Goal: Information Seeking & Learning: Check status

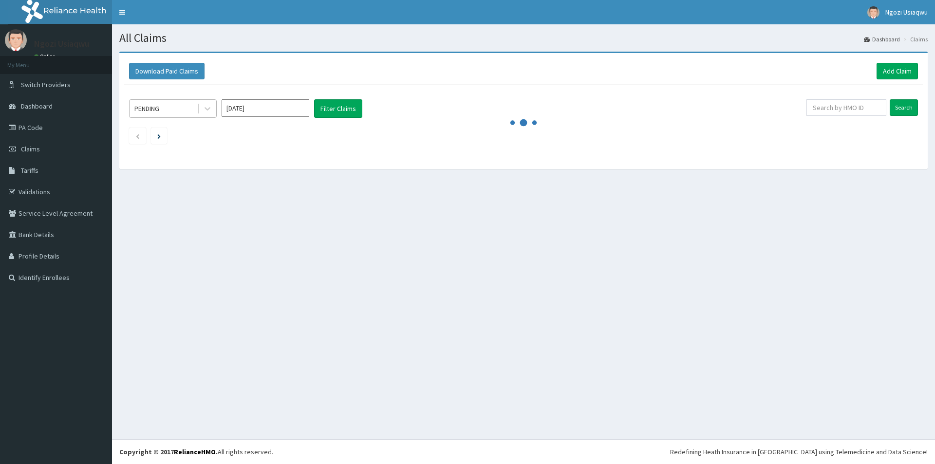
drag, startPoint x: 139, startPoint y: 104, endPoint x: 143, endPoint y: 112, distance: 8.5
click at [139, 105] on div "PENDING" at bounding box center [146, 109] width 25 height 10
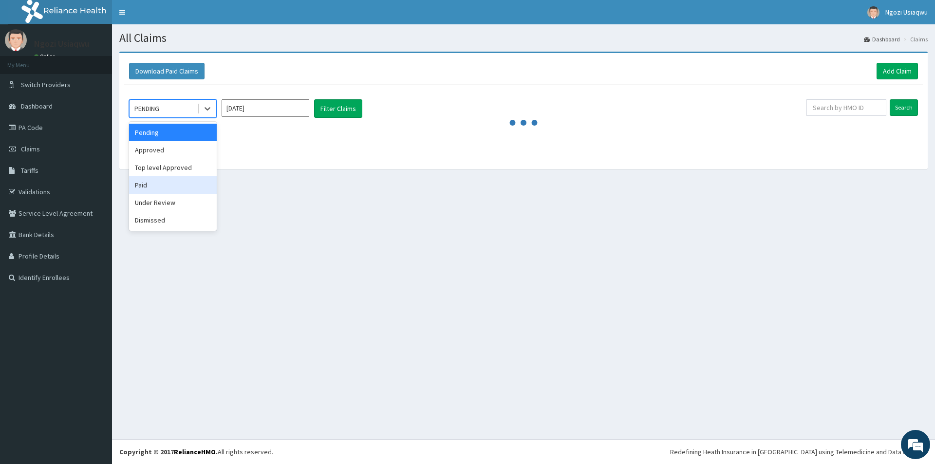
click at [172, 186] on div "Paid" at bounding box center [173, 185] width 88 height 18
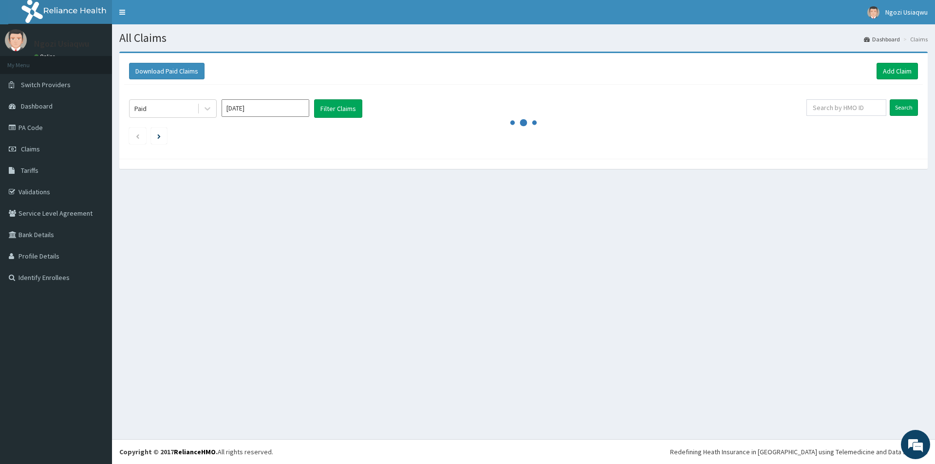
click at [255, 117] on div "[DATE]" at bounding box center [266, 108] width 88 height 19
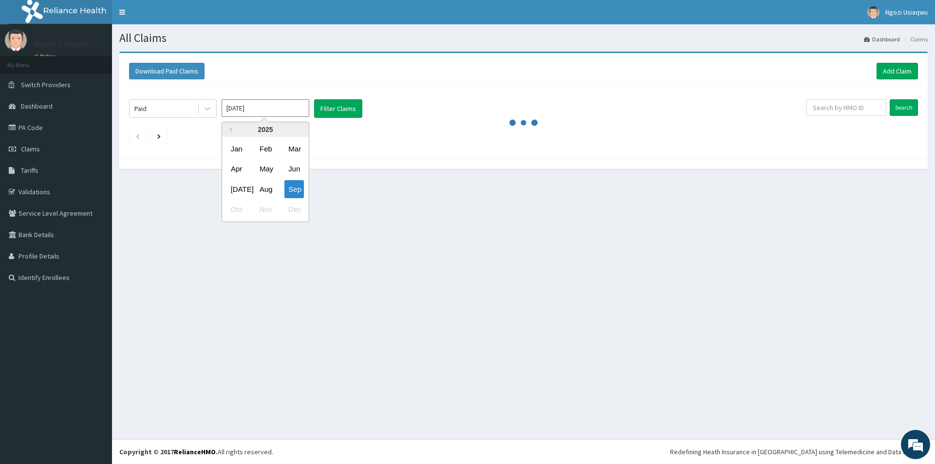
click at [255, 114] on input "Sep 2025" at bounding box center [266, 108] width 88 height 18
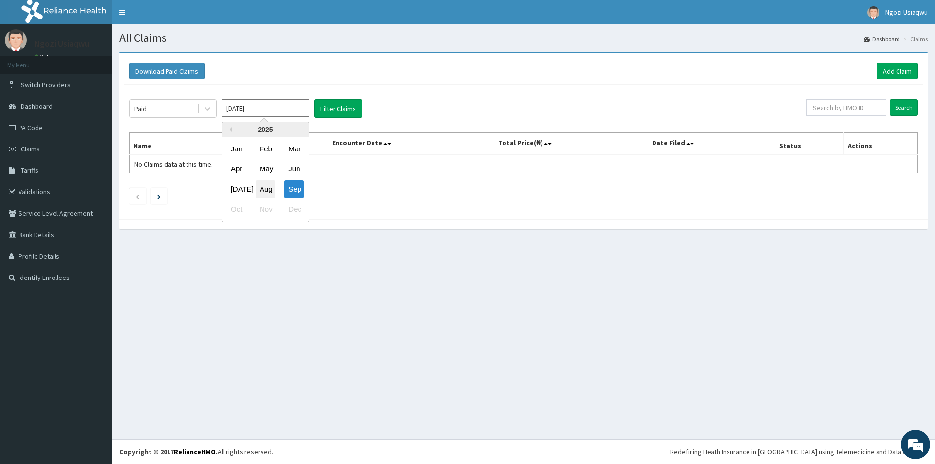
click at [262, 189] on div "Aug" at bounding box center [265, 189] width 19 height 18
type input "Aug 2025"
click at [338, 109] on button "Filter Claims" at bounding box center [338, 108] width 48 height 19
click at [355, 103] on button "Filter Claims" at bounding box center [338, 108] width 48 height 19
click at [351, 106] on button "Filter Claims" at bounding box center [338, 108] width 48 height 19
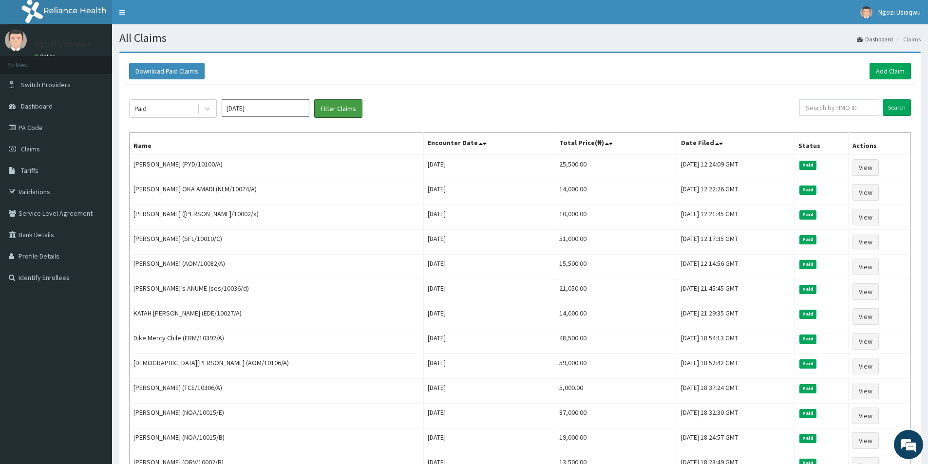
scroll to position [97, 0]
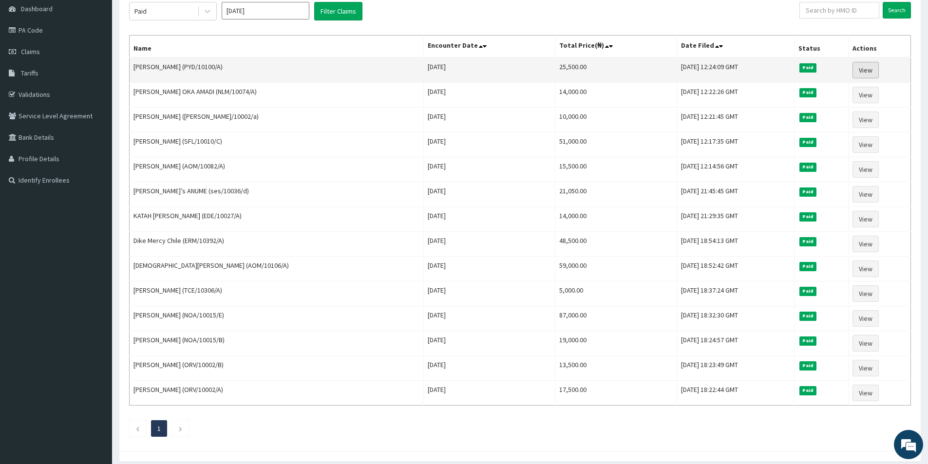
click at [869, 75] on link "View" at bounding box center [866, 70] width 26 height 17
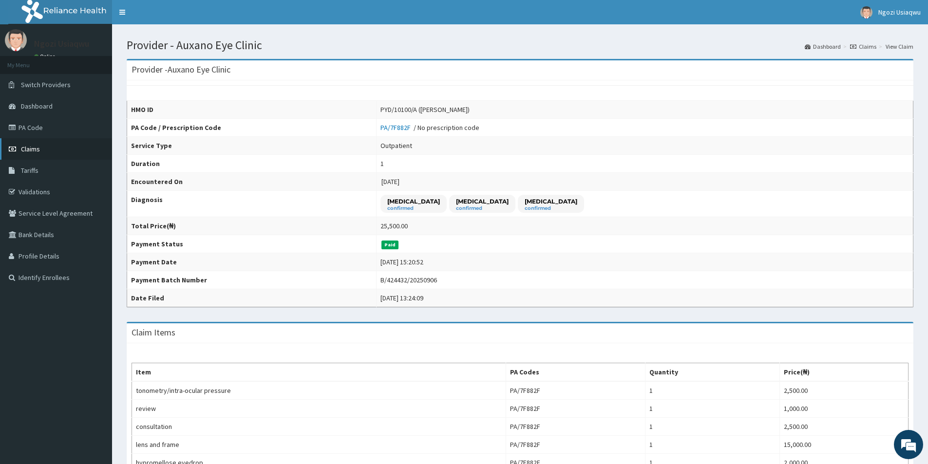
click at [42, 146] on link "Claims" at bounding box center [56, 148] width 112 height 21
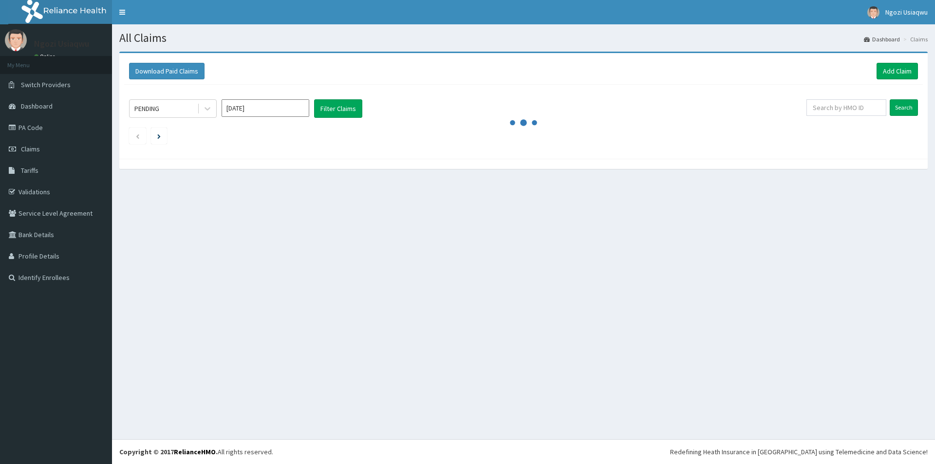
click at [153, 107] on div "PENDING" at bounding box center [146, 109] width 25 height 10
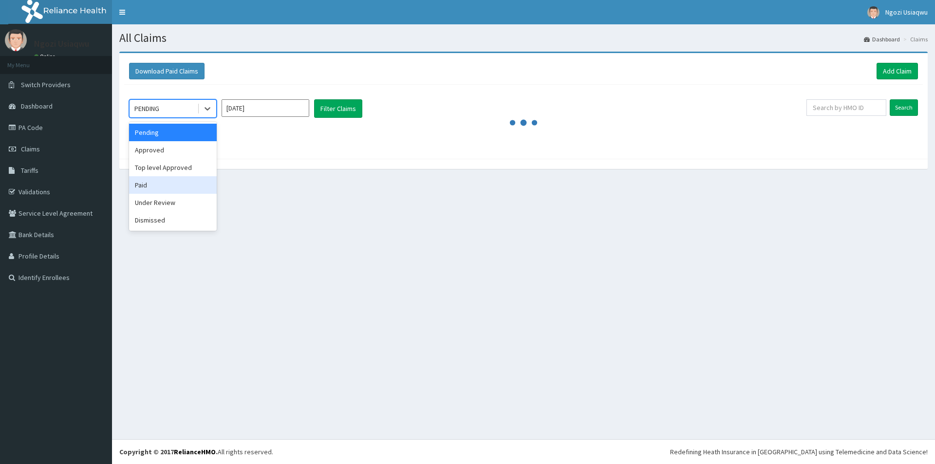
click at [171, 188] on div "Paid" at bounding box center [173, 185] width 88 height 18
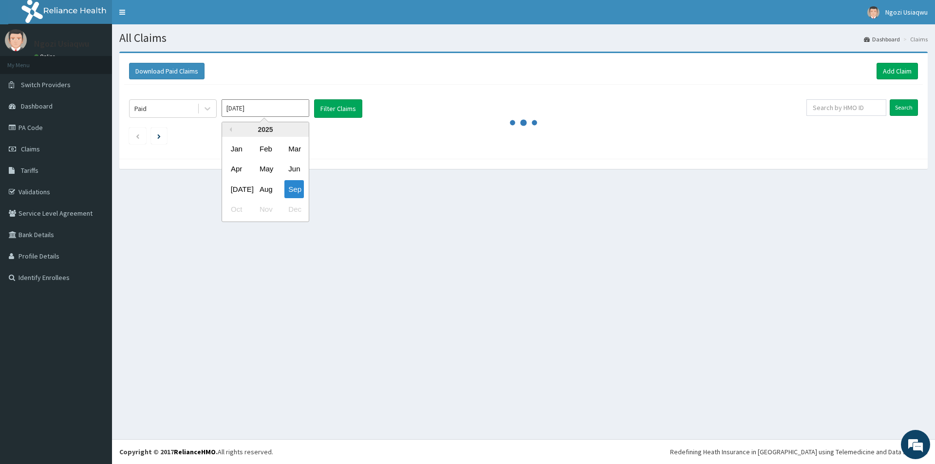
drag, startPoint x: 241, startPoint y: 107, endPoint x: 249, endPoint y: 146, distance: 39.8
click at [241, 112] on input "[DATE]" at bounding box center [266, 108] width 88 height 18
click at [265, 196] on div "Aug" at bounding box center [265, 189] width 19 height 18
type input "[DATE]"
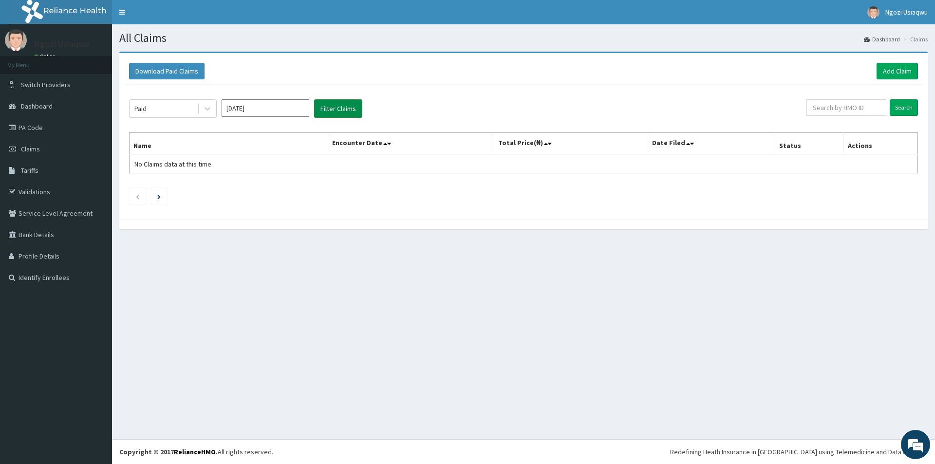
click at [329, 117] on button "Filter Claims" at bounding box center [338, 108] width 48 height 19
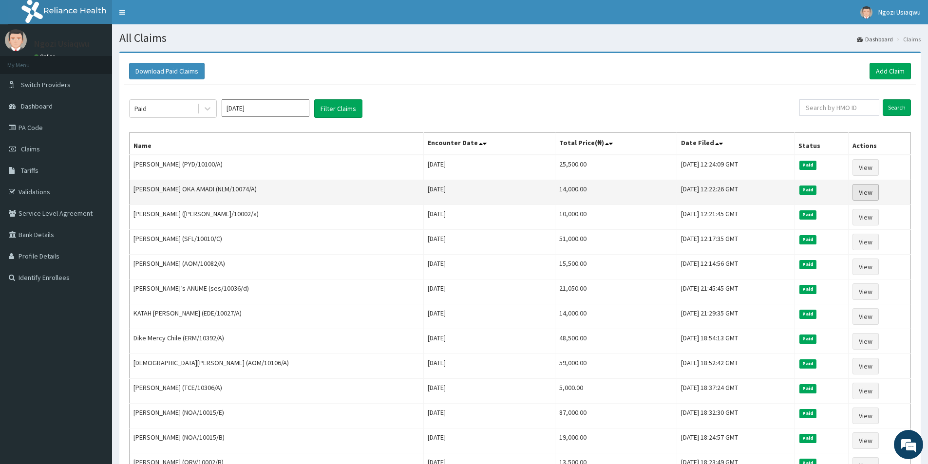
click at [866, 185] on link "View" at bounding box center [866, 192] width 26 height 17
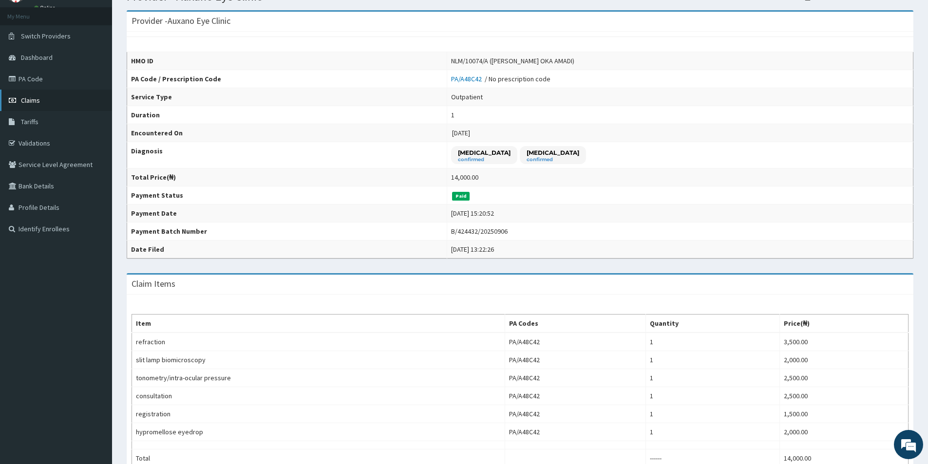
click at [38, 107] on link "Claims" at bounding box center [56, 100] width 112 height 21
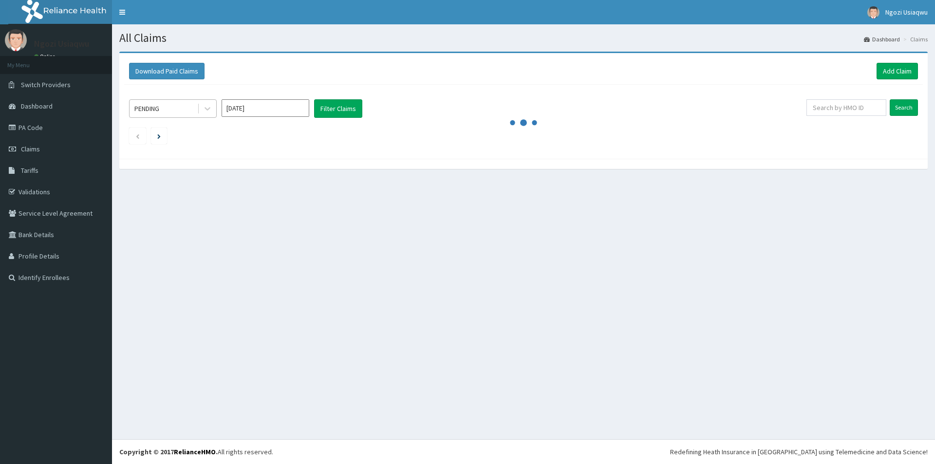
click at [159, 114] on div "PENDING" at bounding box center [146, 109] width 25 height 10
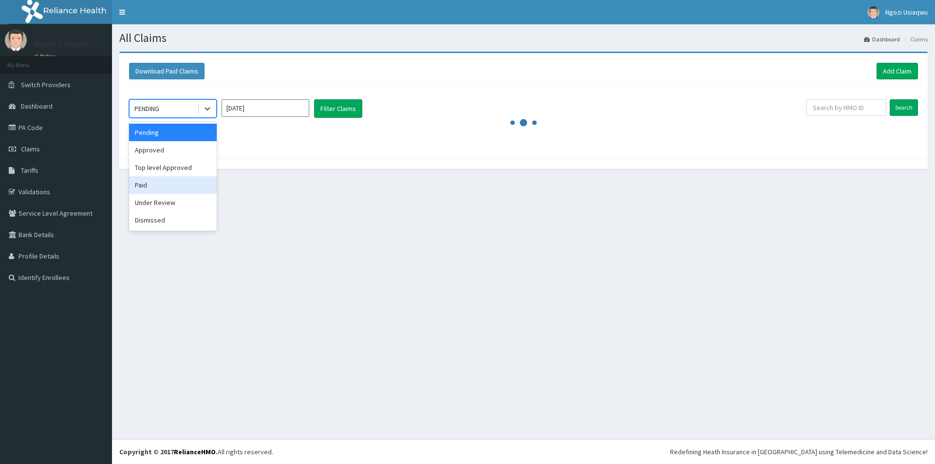
click at [158, 191] on div "Paid" at bounding box center [173, 185] width 88 height 18
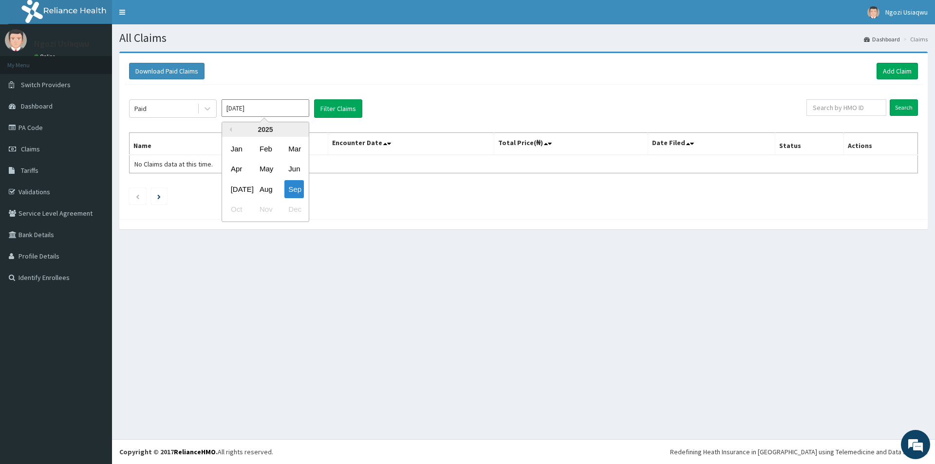
drag, startPoint x: 250, startPoint y: 107, endPoint x: 255, endPoint y: 166, distance: 59.2
click at [250, 115] on input "[DATE]" at bounding box center [266, 108] width 88 height 18
click at [264, 196] on div "Aug" at bounding box center [265, 189] width 19 height 18
type input "Aug 2025"
click at [329, 114] on button "Filter Claims" at bounding box center [338, 108] width 48 height 19
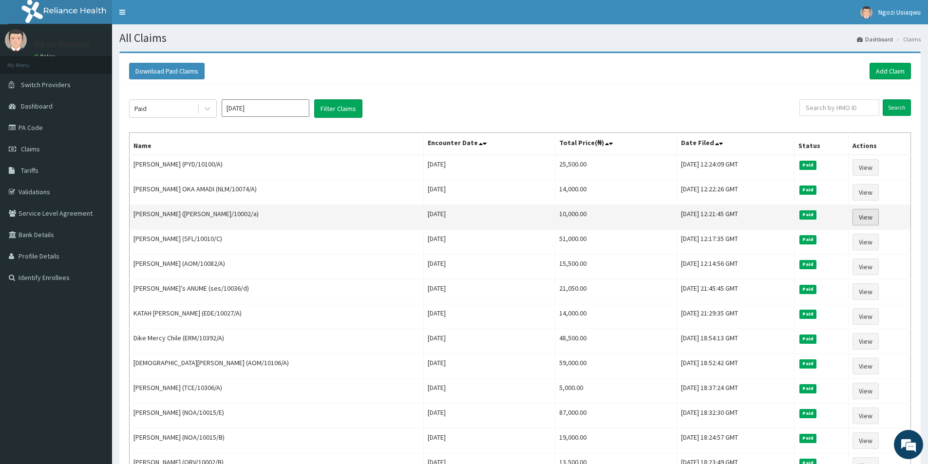
click at [859, 214] on link "View" at bounding box center [866, 217] width 26 height 17
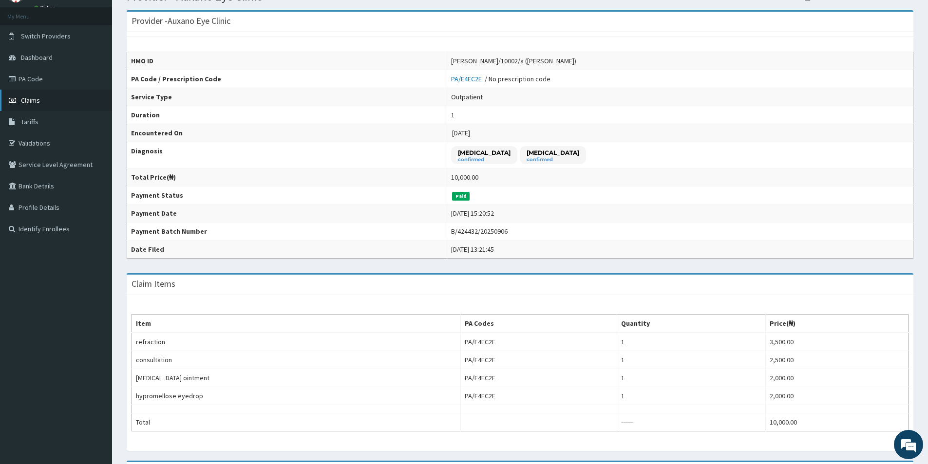
click at [33, 93] on link "Claims" at bounding box center [56, 100] width 112 height 21
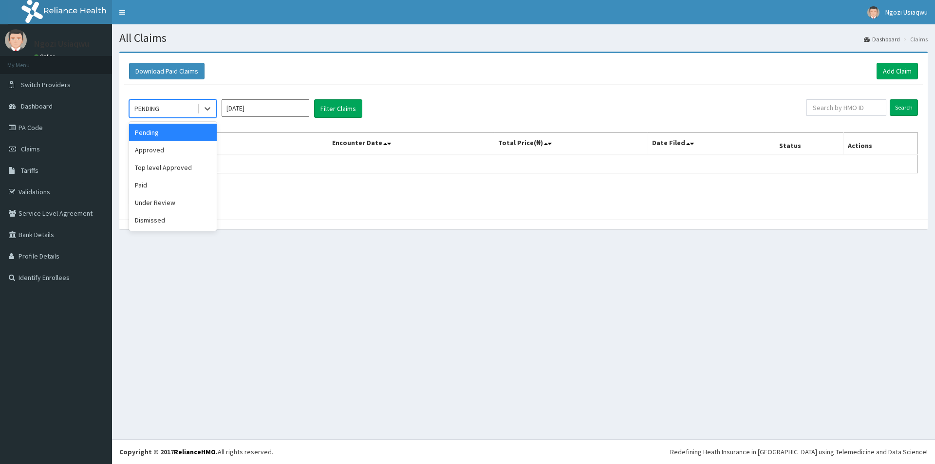
click at [172, 115] on div "PENDING" at bounding box center [164, 109] width 68 height 16
click at [174, 187] on div "Paid" at bounding box center [173, 185] width 88 height 18
click at [260, 105] on input "[DATE]" at bounding box center [266, 108] width 88 height 18
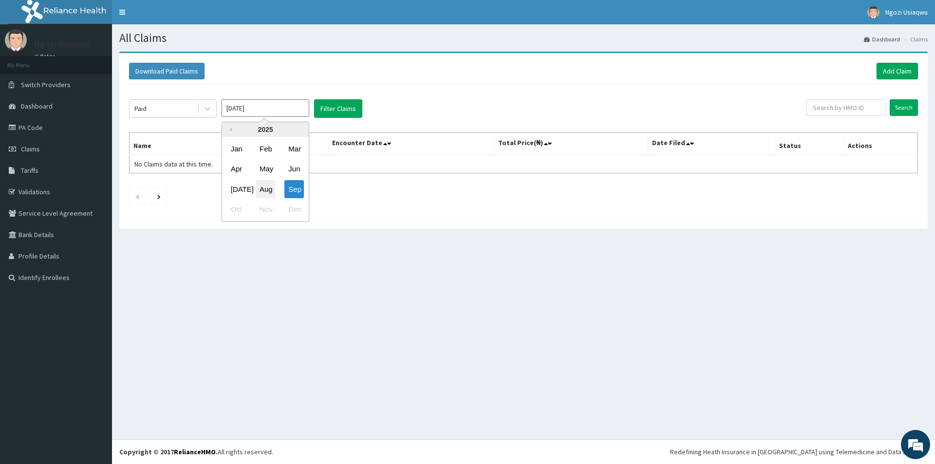
click at [267, 186] on div "Aug" at bounding box center [265, 189] width 19 height 18
type input "[DATE]"
click at [321, 107] on button "Filter Claims" at bounding box center [338, 108] width 48 height 19
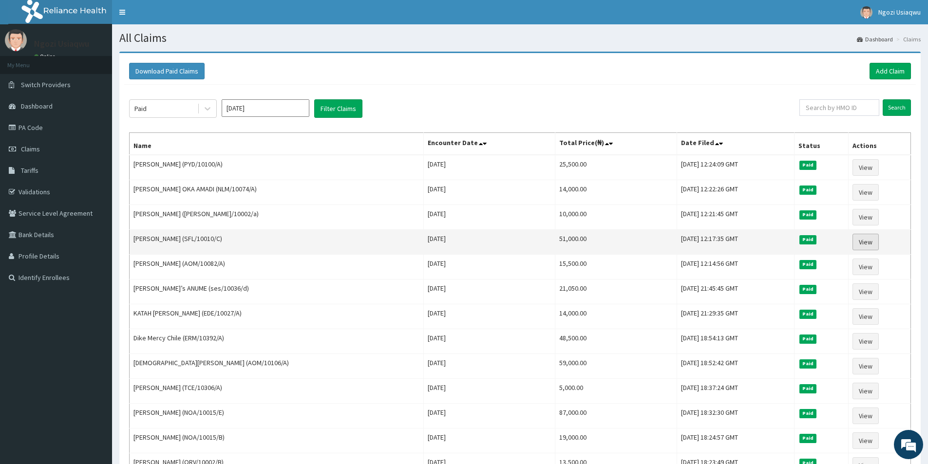
click at [857, 234] on link "View" at bounding box center [866, 242] width 26 height 17
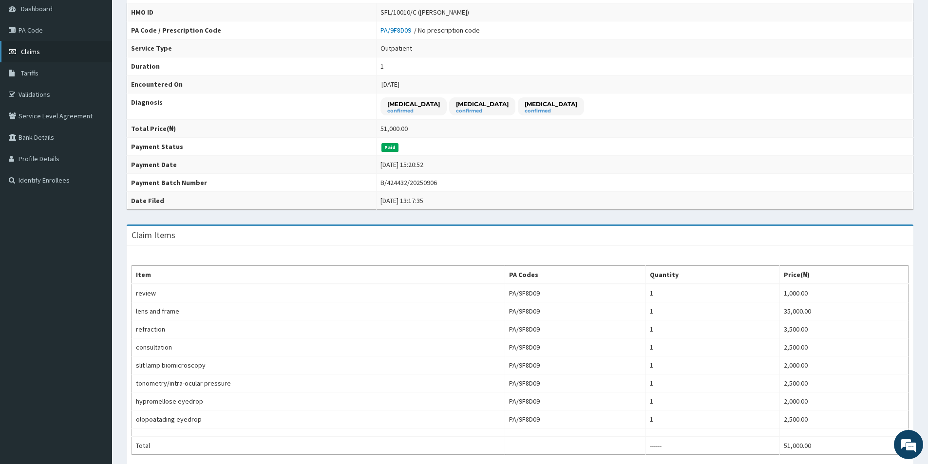
click at [38, 57] on link "Claims" at bounding box center [56, 51] width 112 height 21
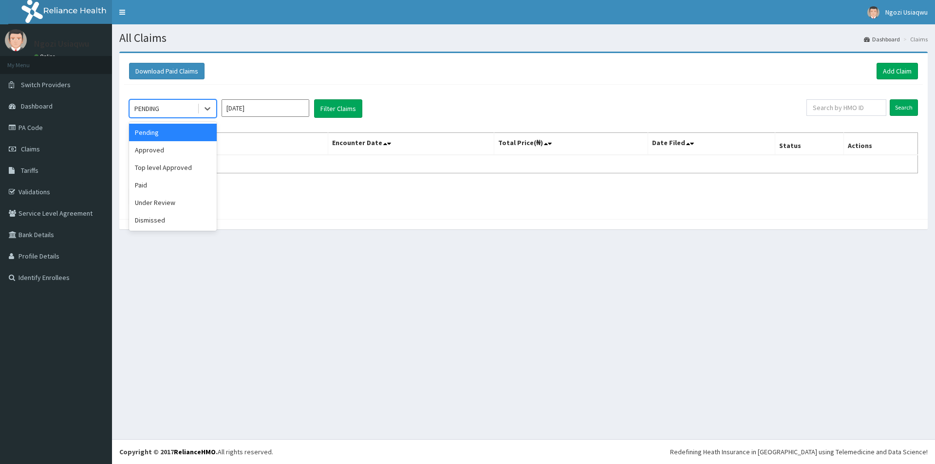
click at [150, 106] on div "PENDING" at bounding box center [146, 109] width 25 height 10
click at [147, 180] on div "Paid" at bounding box center [173, 185] width 88 height 18
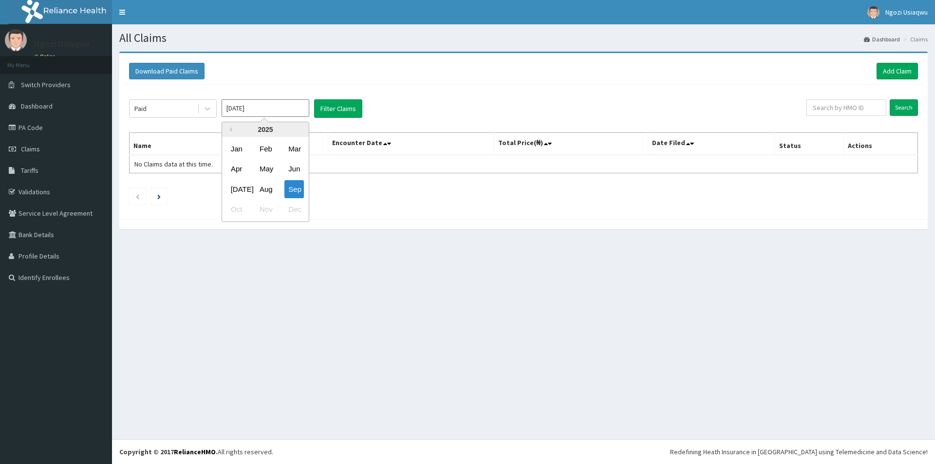
click at [235, 115] on input "[DATE]" at bounding box center [266, 108] width 88 height 18
click at [258, 183] on div "Aug" at bounding box center [265, 189] width 19 height 18
type input "[DATE]"
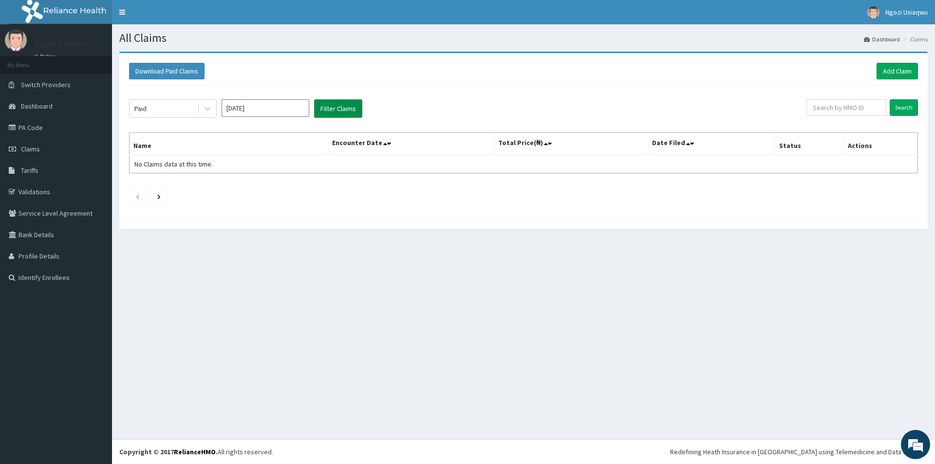
click at [325, 110] on button "Filter Claims" at bounding box center [338, 108] width 48 height 19
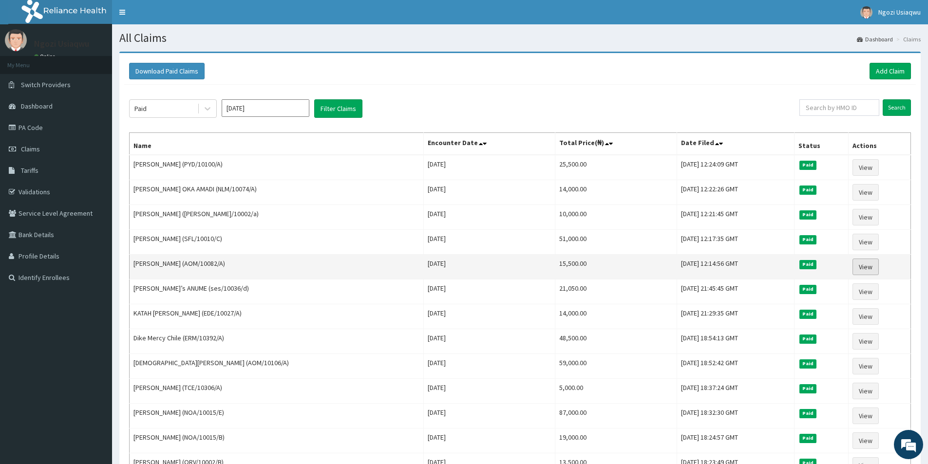
click at [863, 267] on link "View" at bounding box center [866, 267] width 26 height 17
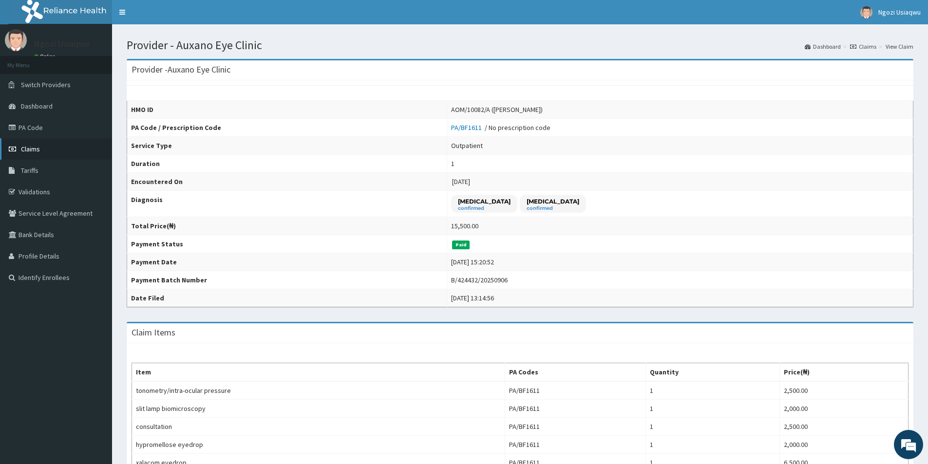
click at [56, 155] on link "Claims" at bounding box center [56, 148] width 112 height 21
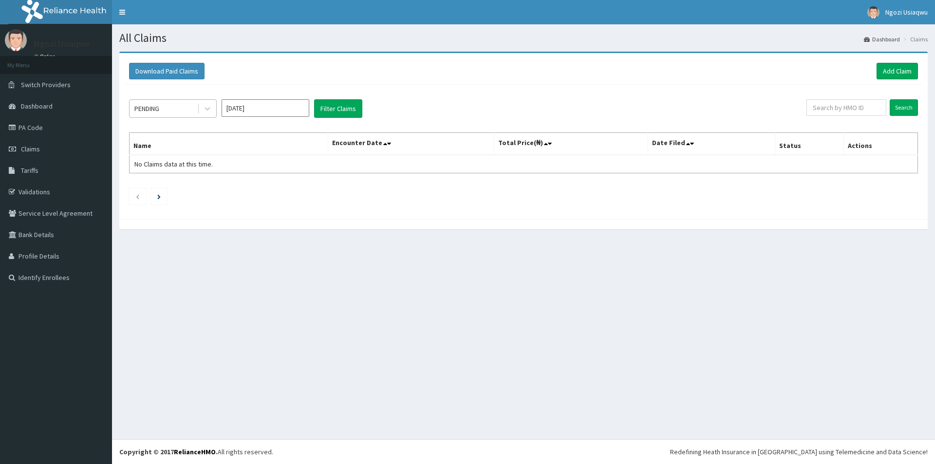
click at [156, 107] on div "PENDING" at bounding box center [146, 109] width 25 height 10
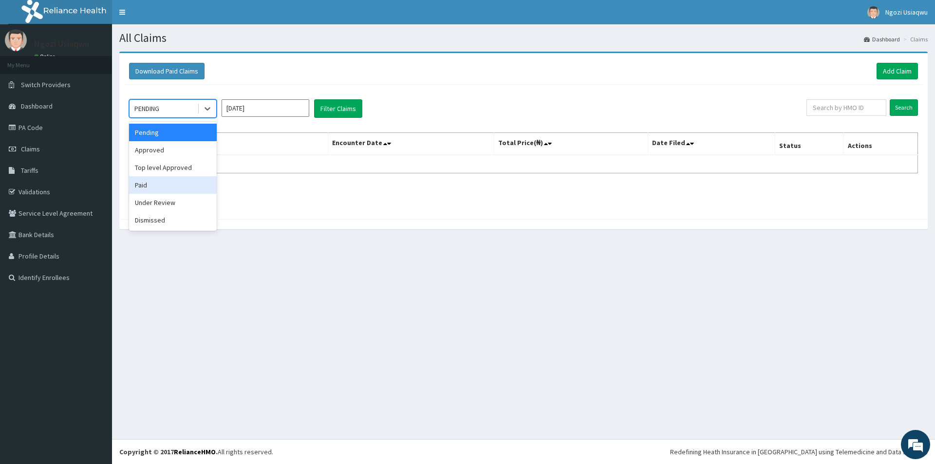
click at [156, 180] on div "Paid" at bounding box center [173, 185] width 88 height 18
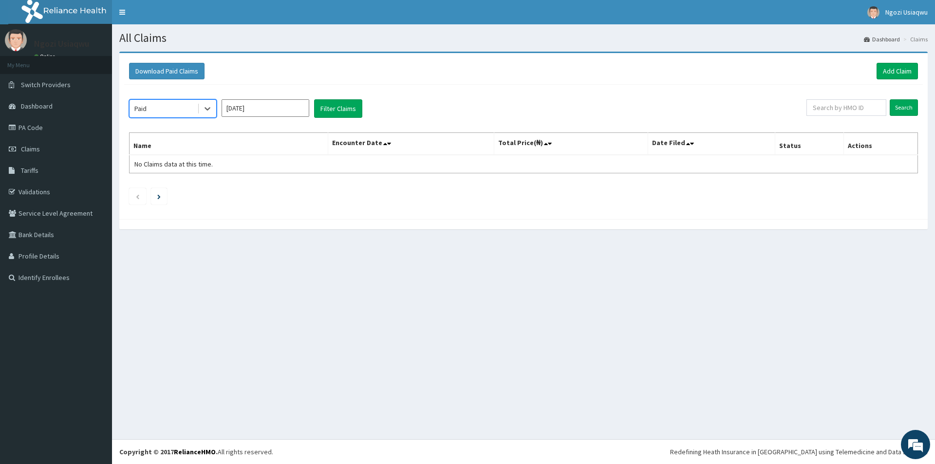
click at [263, 104] on input "Sep 2025" at bounding box center [266, 108] width 88 height 18
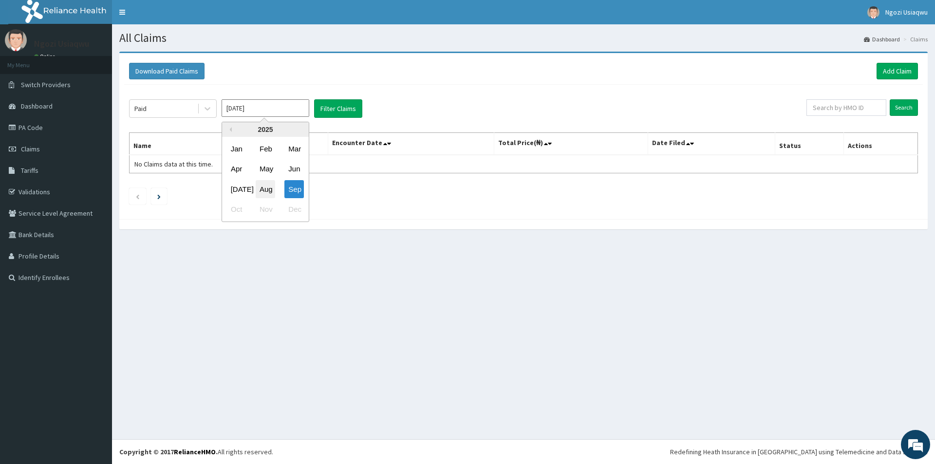
click at [268, 187] on div "Aug" at bounding box center [265, 189] width 19 height 18
type input "Aug 2025"
click at [321, 105] on button "Filter Claims" at bounding box center [338, 108] width 48 height 19
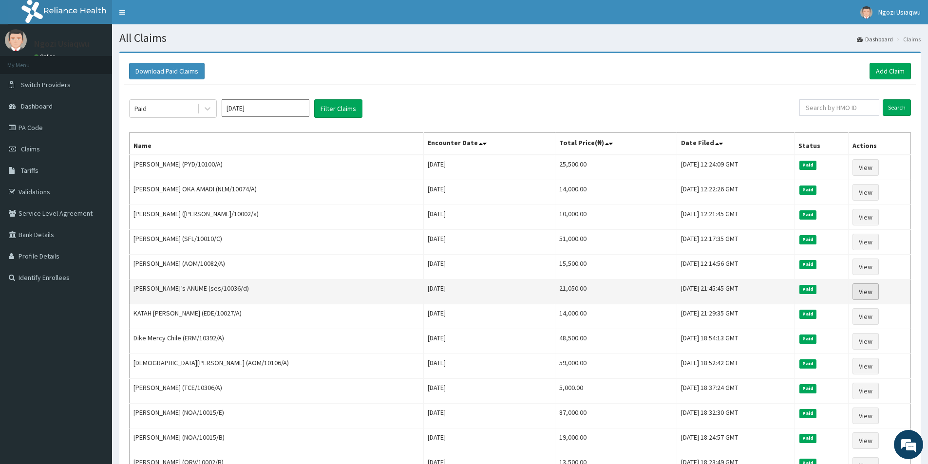
click at [862, 297] on link "View" at bounding box center [866, 292] width 26 height 17
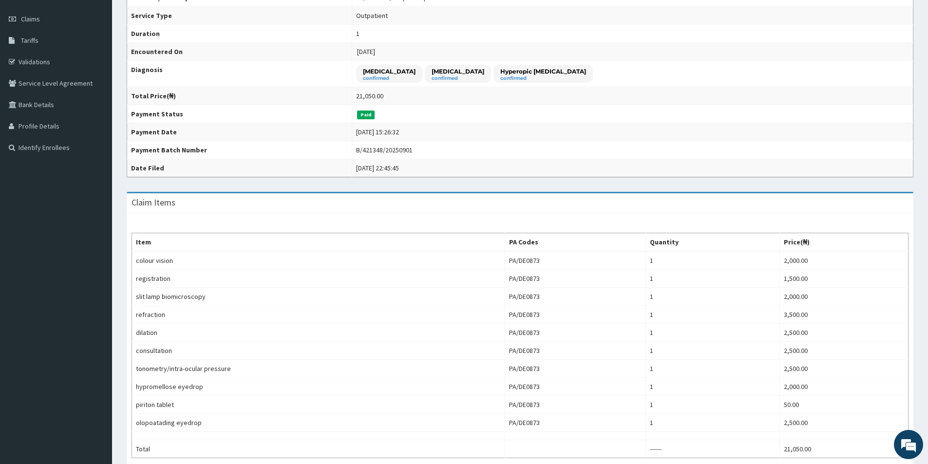
scroll to position [49, 0]
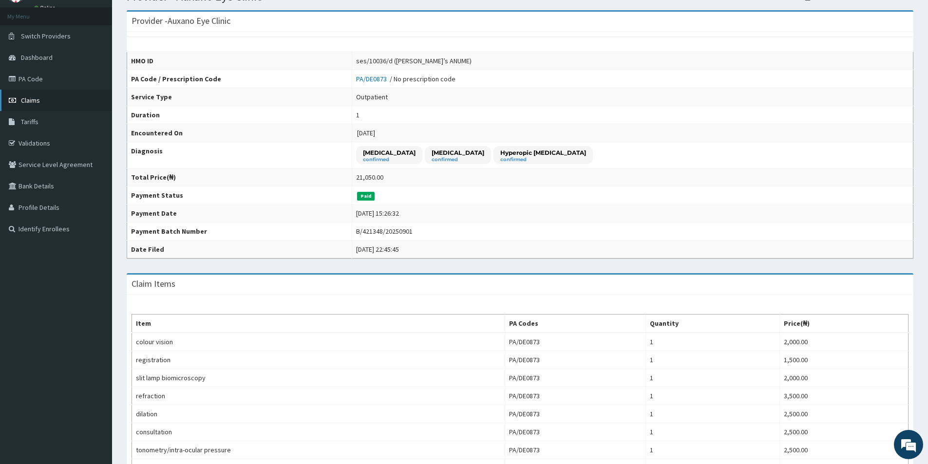
click at [57, 106] on link "Claims" at bounding box center [56, 100] width 112 height 21
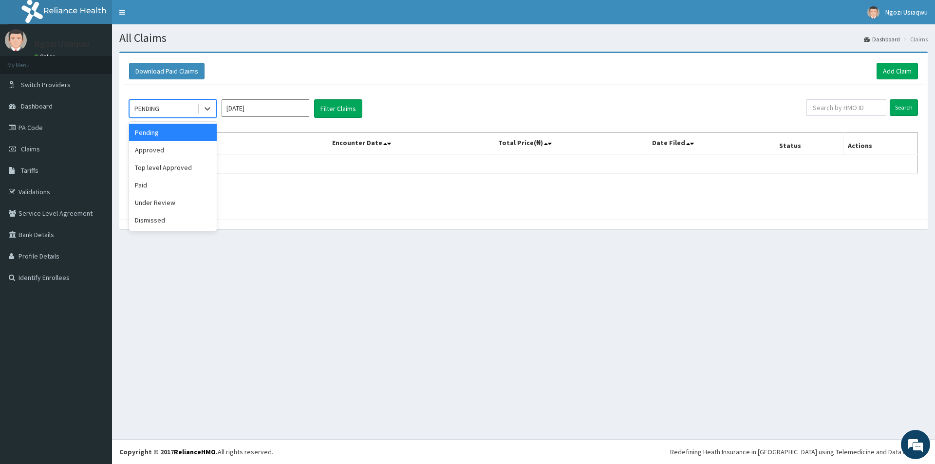
click at [172, 106] on div "PENDING" at bounding box center [164, 109] width 68 height 16
click at [158, 179] on div "Paid" at bounding box center [173, 185] width 88 height 18
click at [260, 108] on input "Sep 2025" at bounding box center [266, 108] width 88 height 18
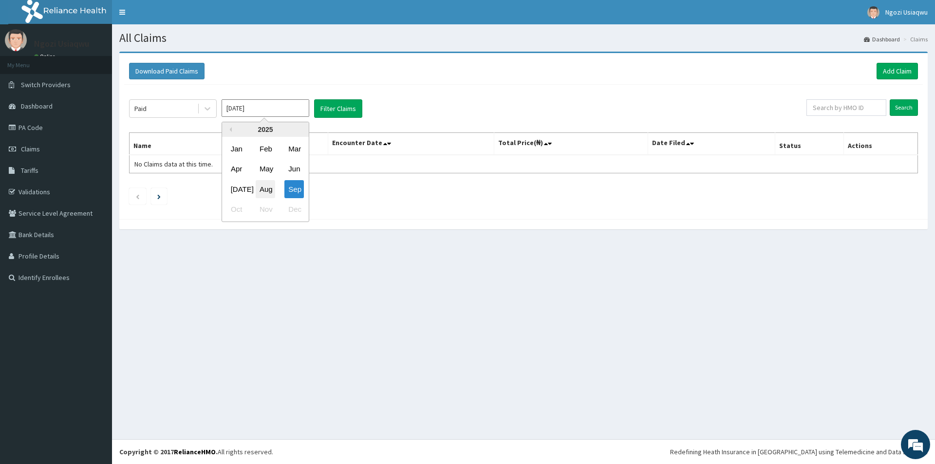
click at [274, 190] on div "Aug" at bounding box center [265, 189] width 19 height 18
type input "Aug 2025"
click at [326, 114] on button "Filter Claims" at bounding box center [338, 108] width 48 height 19
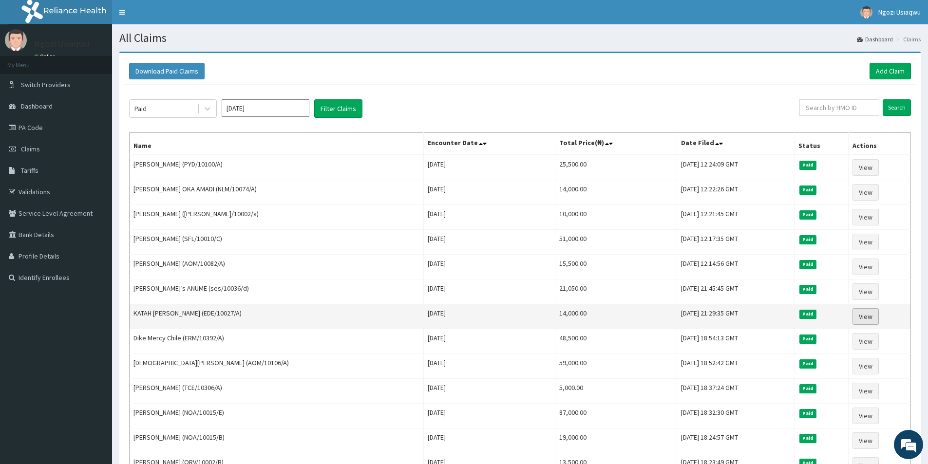
click at [867, 317] on link "View" at bounding box center [866, 316] width 26 height 17
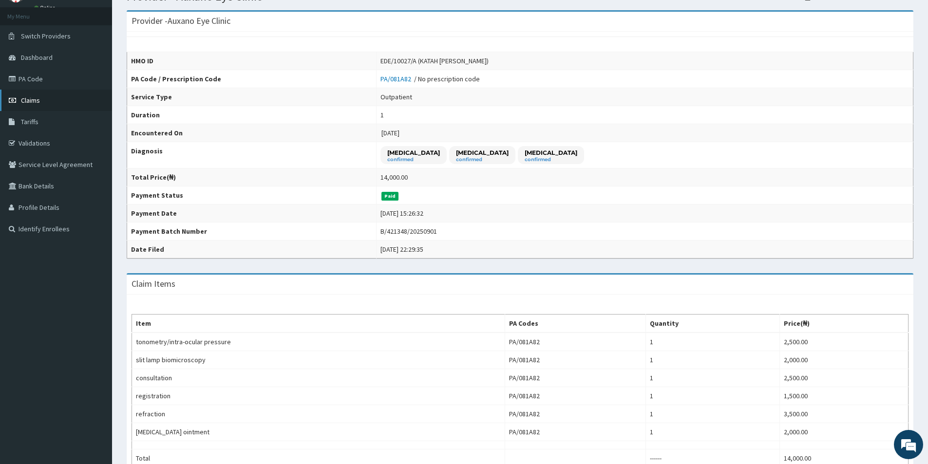
click at [55, 97] on link "Claims" at bounding box center [56, 100] width 112 height 21
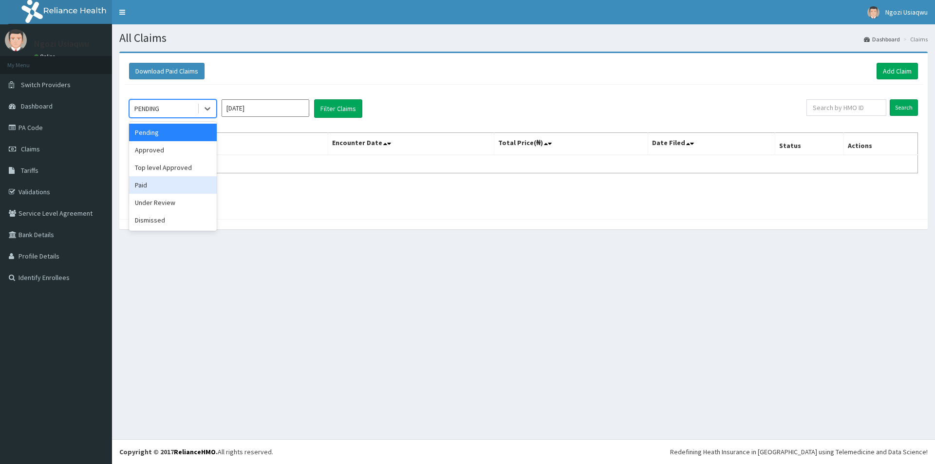
click at [167, 185] on div "Paid" at bounding box center [173, 185] width 88 height 18
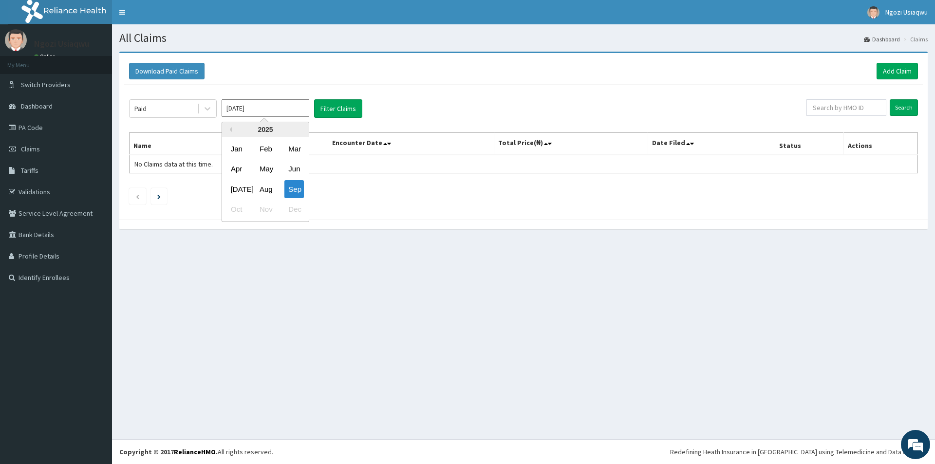
click at [237, 112] on input "[DATE]" at bounding box center [266, 108] width 88 height 18
click at [263, 184] on div "Aug" at bounding box center [265, 189] width 19 height 18
type input "Aug 2025"
click at [338, 113] on button "Filter Claims" at bounding box center [338, 108] width 48 height 19
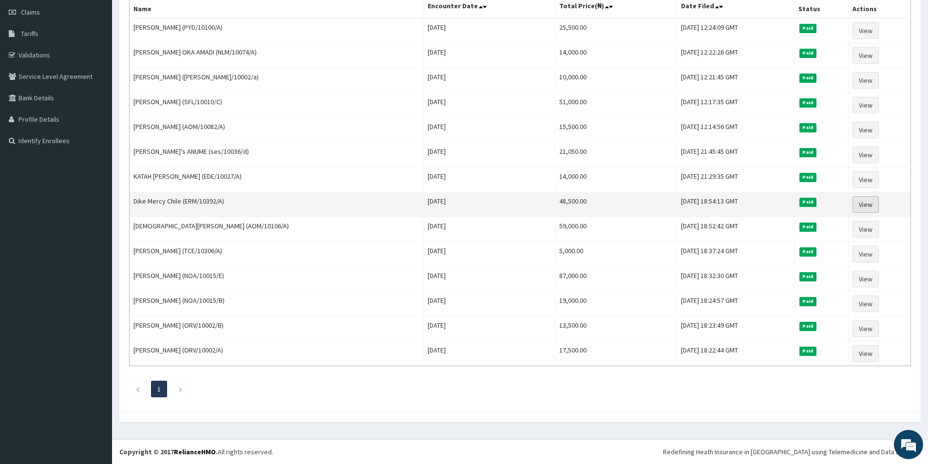
click at [860, 204] on link "View" at bounding box center [866, 204] width 26 height 17
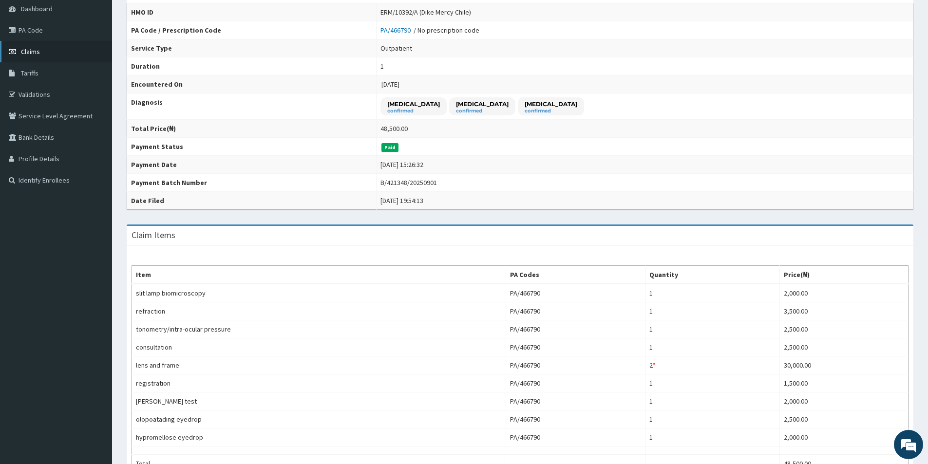
click at [73, 56] on link "Claims" at bounding box center [56, 51] width 112 height 21
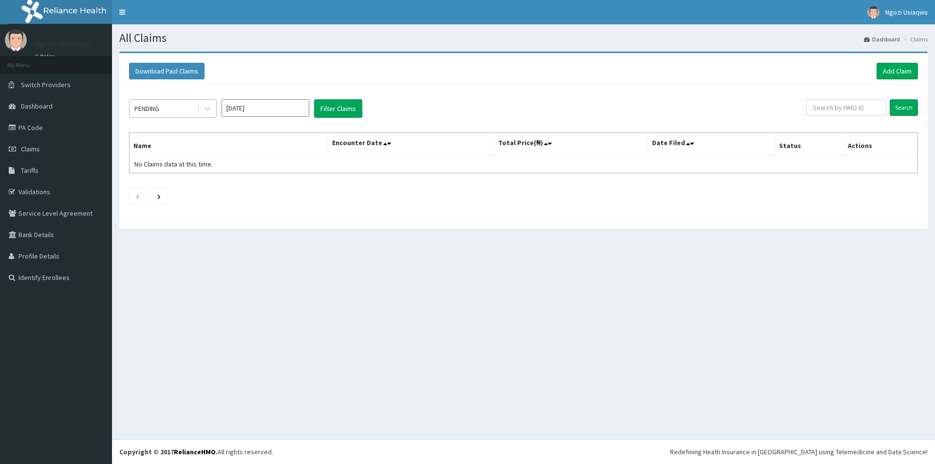
click at [159, 112] on div "PENDING" at bounding box center [146, 109] width 25 height 10
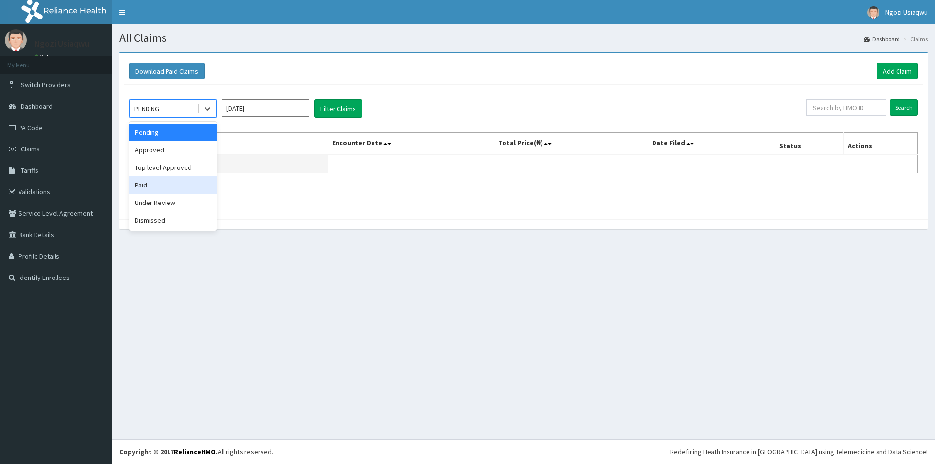
drag, startPoint x: 164, startPoint y: 183, endPoint x: 180, endPoint y: 165, distance: 23.5
click at [164, 180] on div "Paid" at bounding box center [173, 185] width 88 height 18
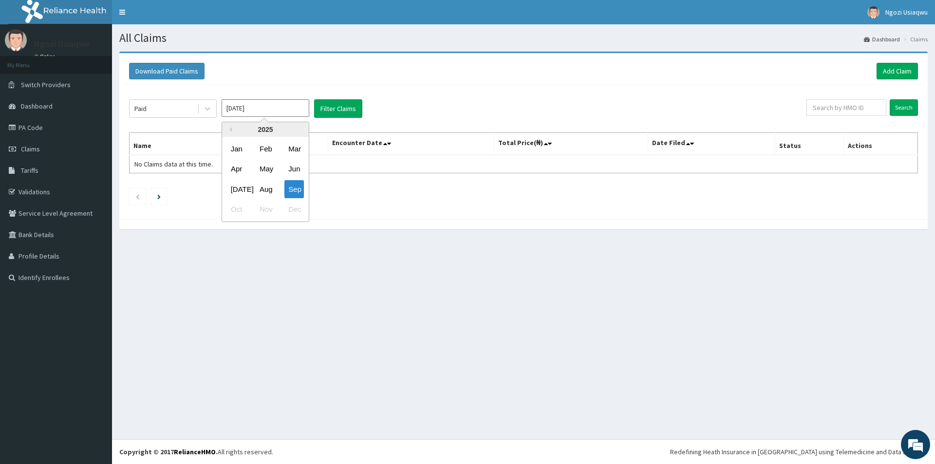
drag, startPoint x: 241, startPoint y: 104, endPoint x: 247, endPoint y: 128, distance: 24.1
click at [242, 104] on input "[DATE]" at bounding box center [266, 108] width 88 height 18
click at [263, 182] on div "Aug" at bounding box center [265, 189] width 19 height 18
type input "Aug 2025"
click at [322, 110] on button "Filter Claims" at bounding box center [338, 108] width 48 height 19
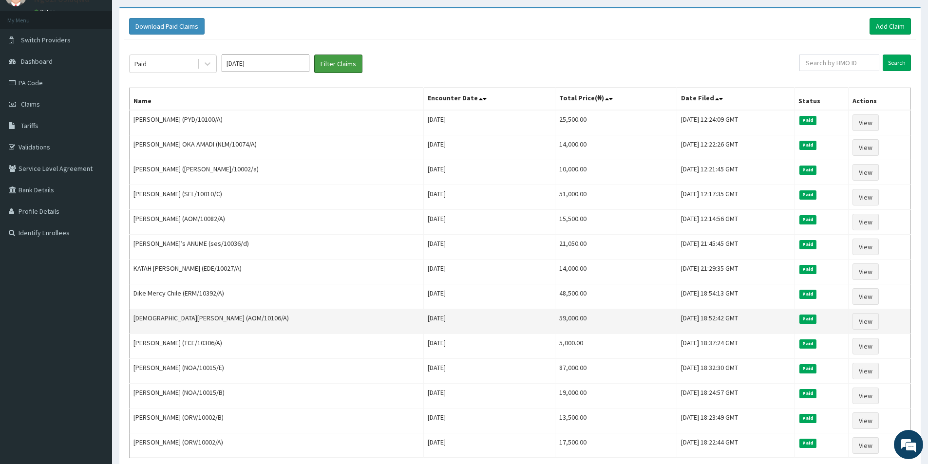
scroll to position [137, 0]
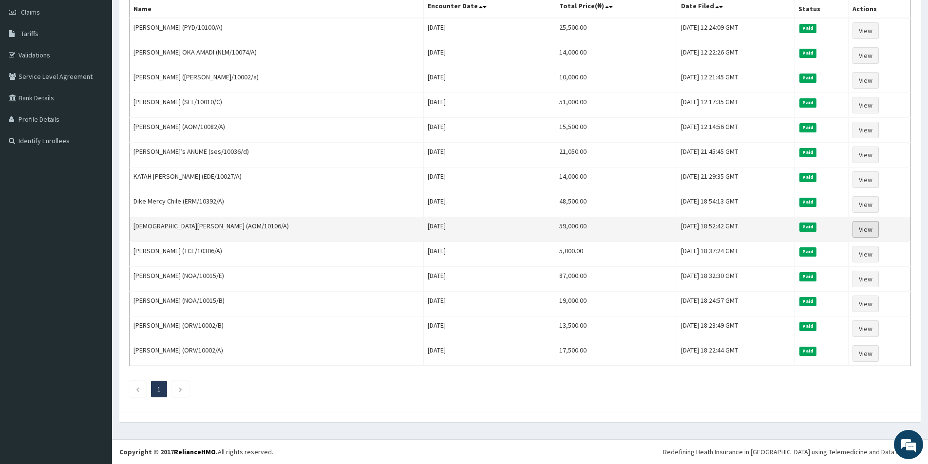
click at [862, 229] on link "View" at bounding box center [866, 229] width 26 height 17
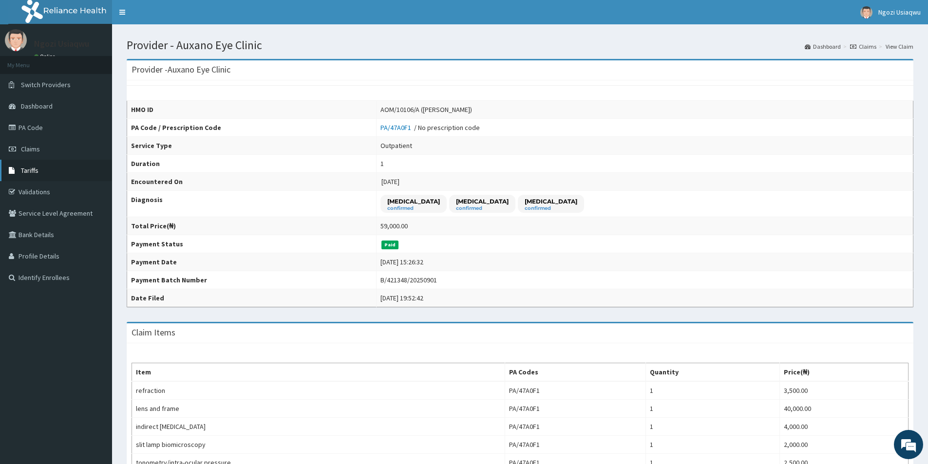
click at [58, 160] on link "Tariffs" at bounding box center [56, 170] width 112 height 21
click at [58, 158] on link "Claims" at bounding box center [56, 148] width 112 height 21
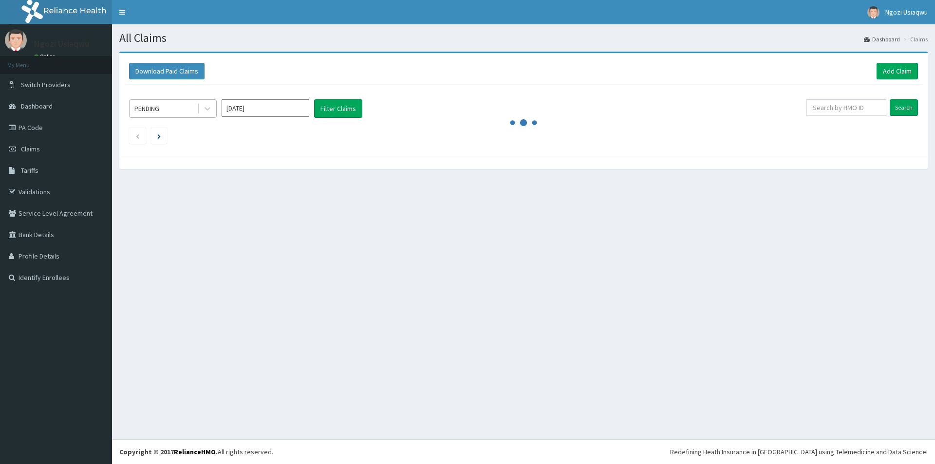
click at [162, 106] on div "PENDING" at bounding box center [164, 109] width 68 height 16
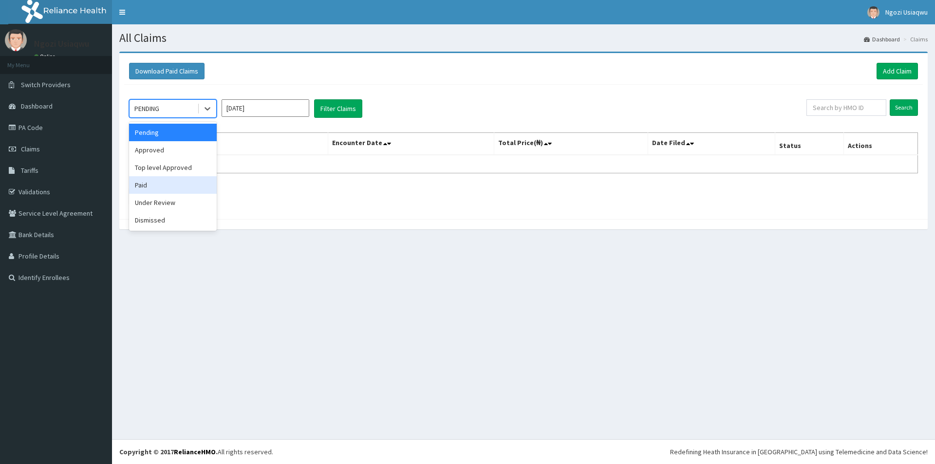
click at [169, 188] on div "Paid" at bounding box center [173, 185] width 88 height 18
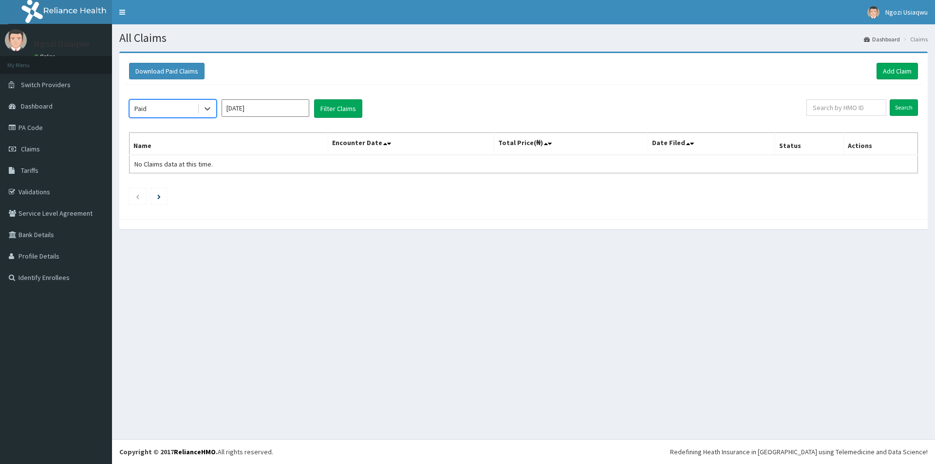
click at [271, 116] on input "[DATE]" at bounding box center [266, 108] width 88 height 18
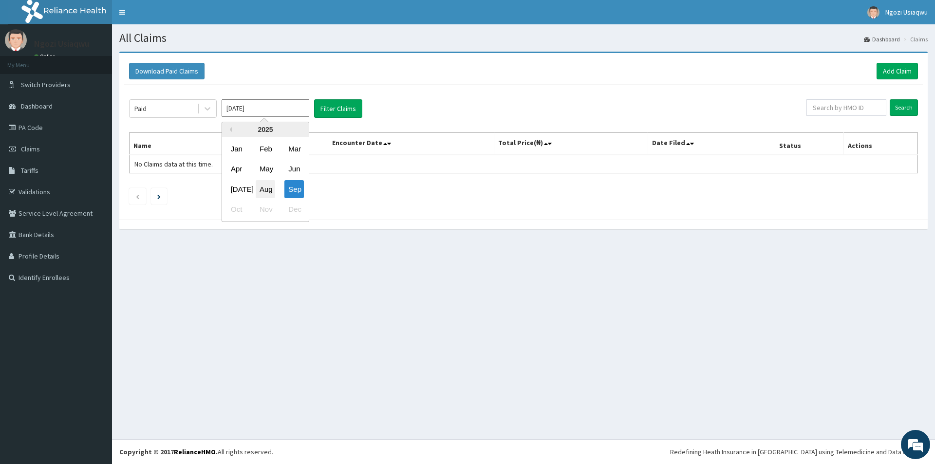
click at [265, 182] on div "Aug" at bounding box center [265, 189] width 19 height 18
type input "[DATE]"
click at [318, 108] on button "Filter Claims" at bounding box center [338, 108] width 48 height 19
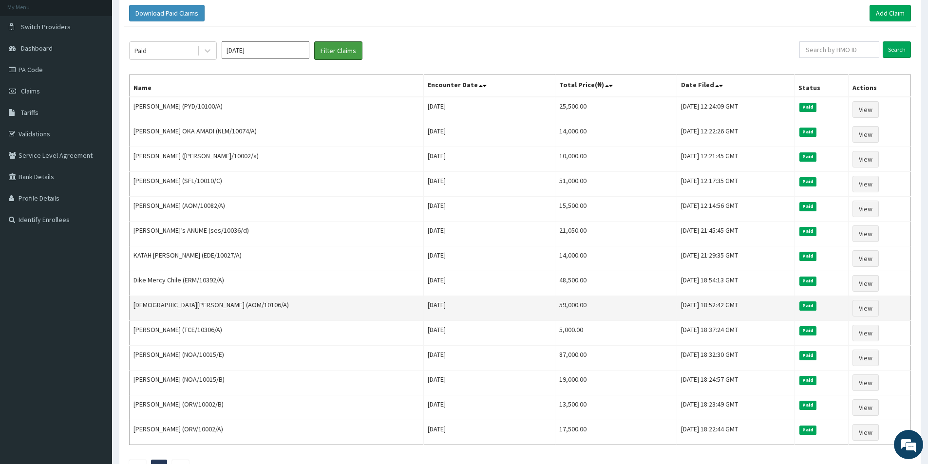
scroll to position [137, 0]
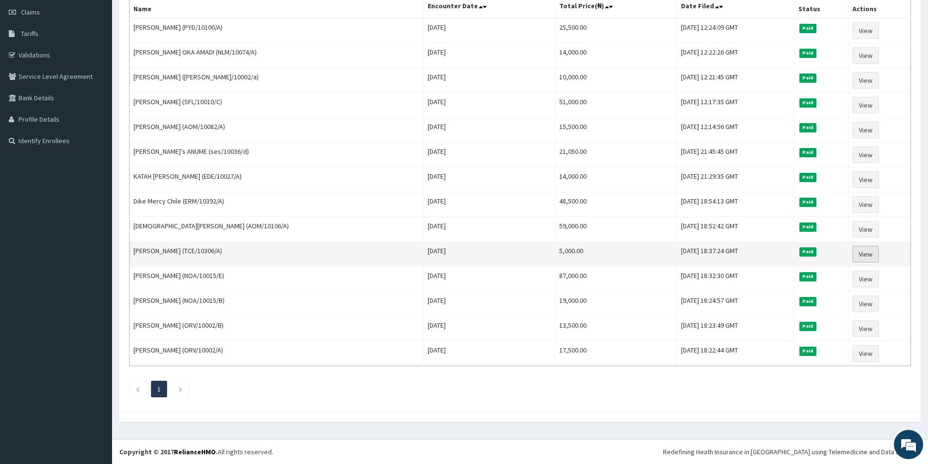
click at [860, 255] on link "View" at bounding box center [866, 254] width 26 height 17
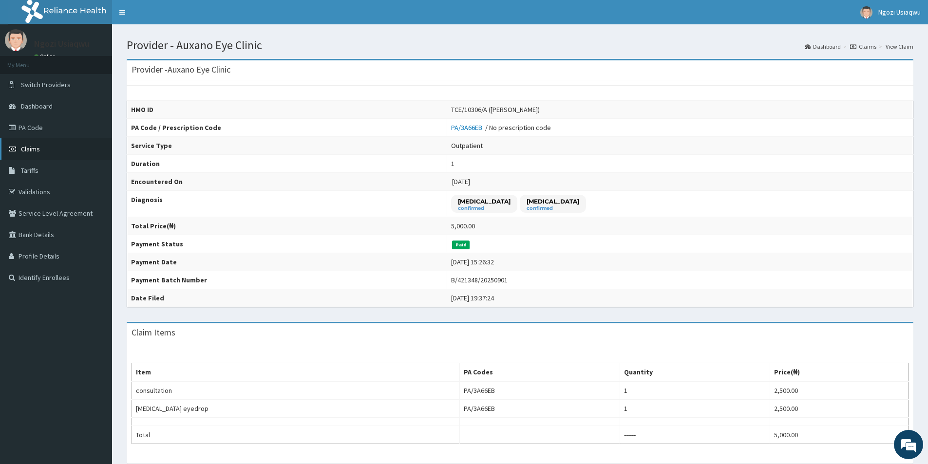
click at [40, 151] on link "Claims" at bounding box center [56, 148] width 112 height 21
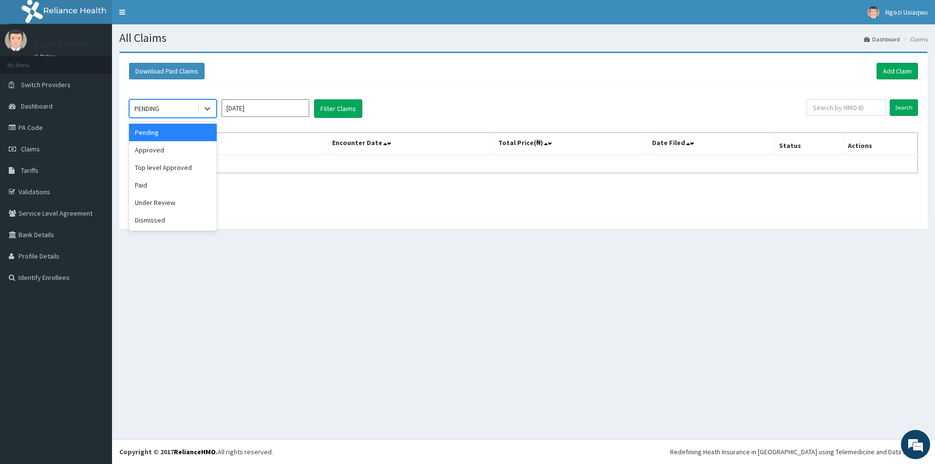
click at [159, 112] on div "PENDING" at bounding box center [146, 109] width 25 height 10
click at [147, 184] on div "Paid" at bounding box center [173, 185] width 88 height 18
click at [242, 109] on input "[DATE]" at bounding box center [266, 108] width 88 height 18
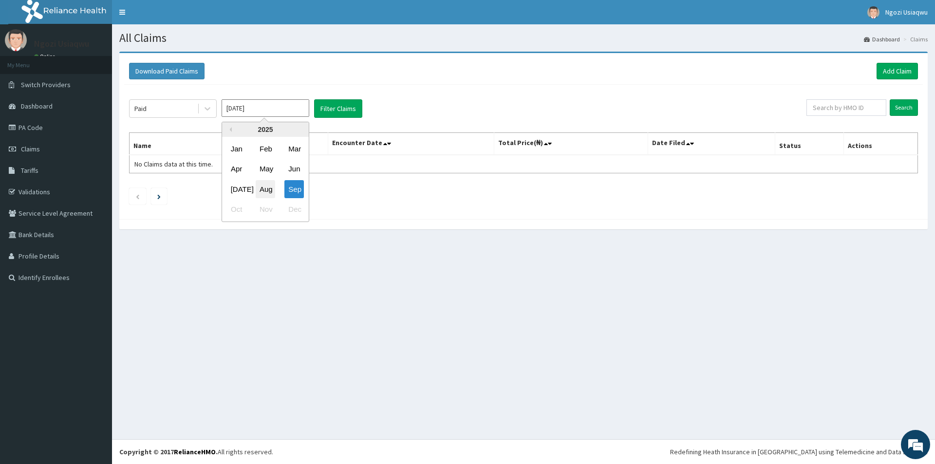
click at [267, 190] on div "Aug" at bounding box center [265, 189] width 19 height 18
type input "[DATE]"
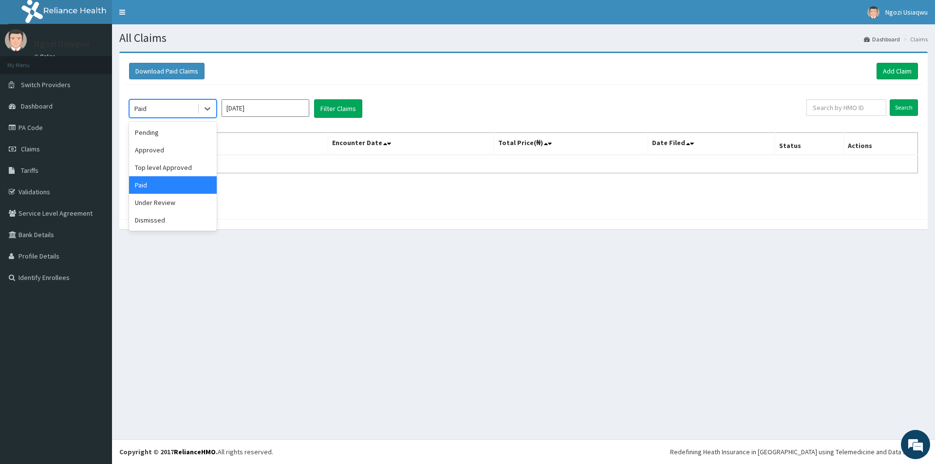
click at [159, 101] on div "Paid" at bounding box center [164, 109] width 68 height 16
click at [146, 187] on div "Paid" at bounding box center [173, 185] width 88 height 18
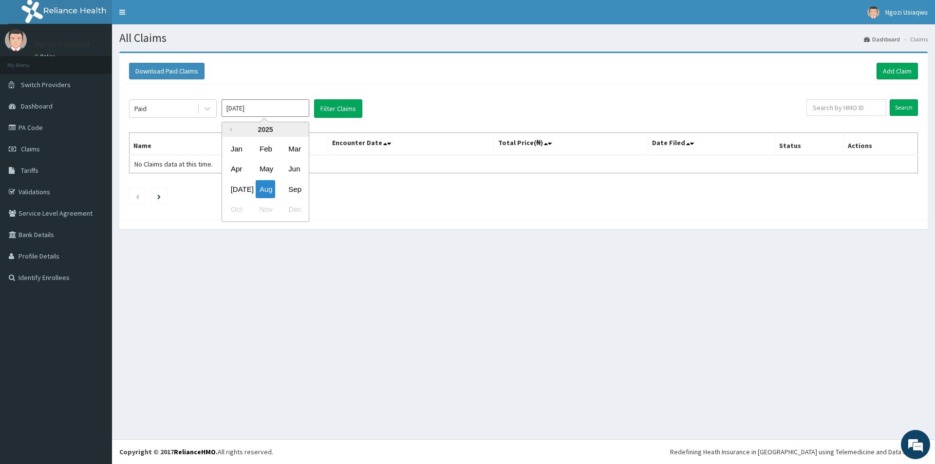
click at [245, 107] on input "[DATE]" at bounding box center [266, 108] width 88 height 18
click at [334, 107] on button "Filter Claims" at bounding box center [338, 108] width 48 height 19
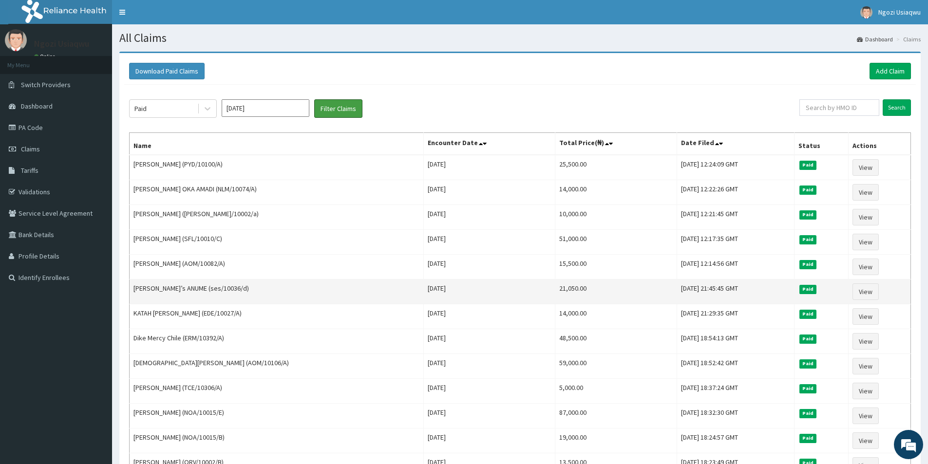
scroll to position [137, 0]
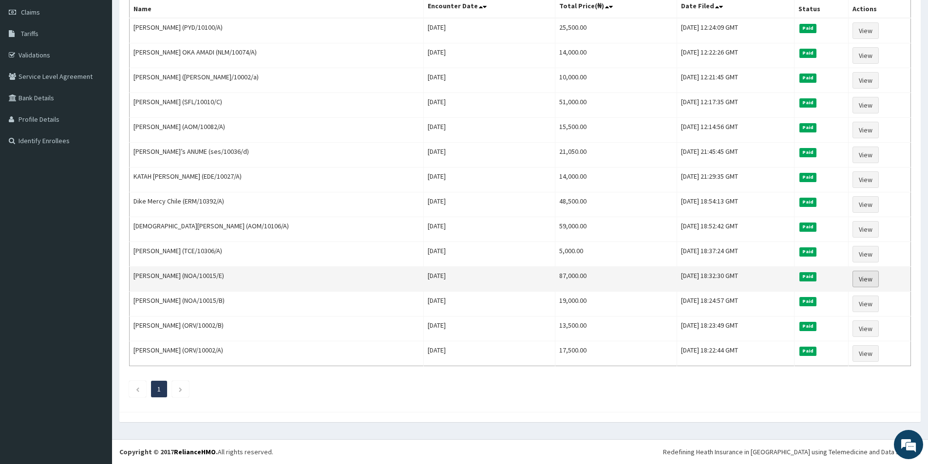
click at [855, 281] on link "View" at bounding box center [866, 279] width 26 height 17
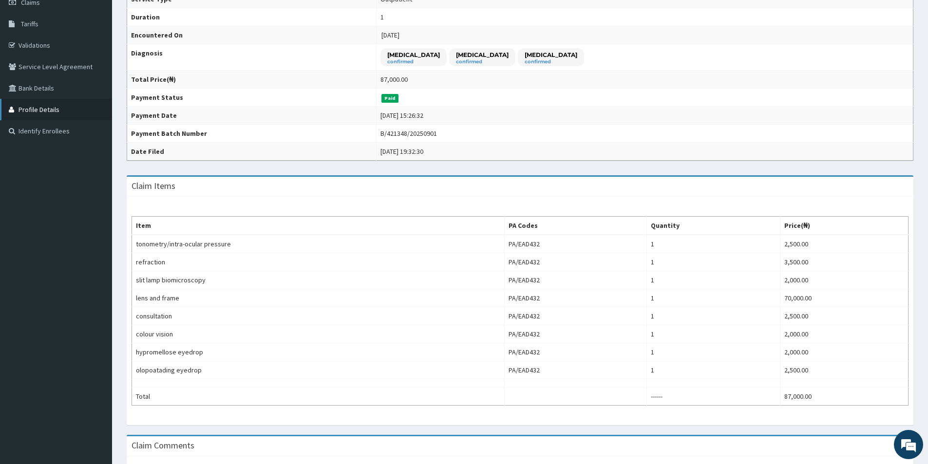
scroll to position [146, 0]
click at [44, 8] on link "Claims" at bounding box center [56, 2] width 112 height 21
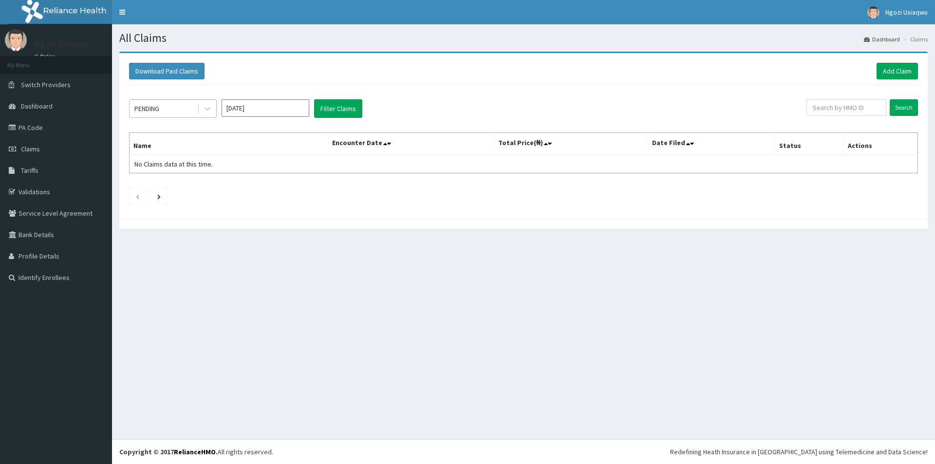
click at [159, 112] on div "PENDING" at bounding box center [146, 109] width 25 height 10
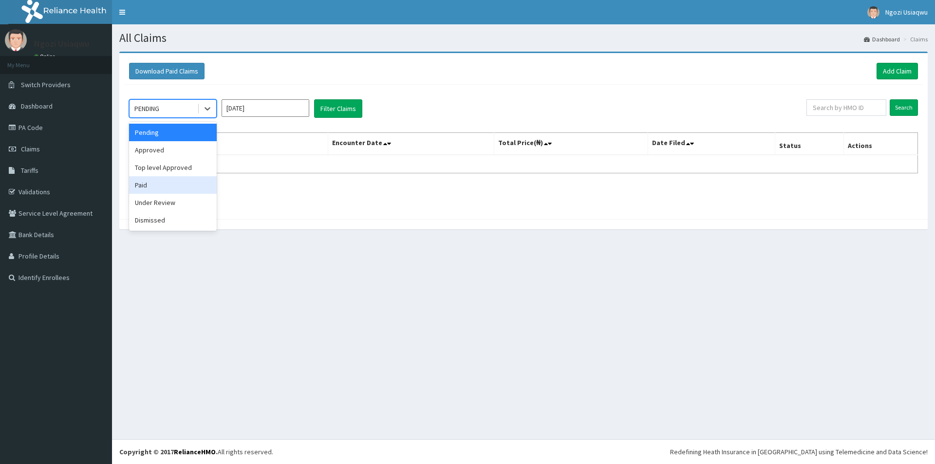
click at [164, 189] on div "Paid" at bounding box center [173, 185] width 88 height 18
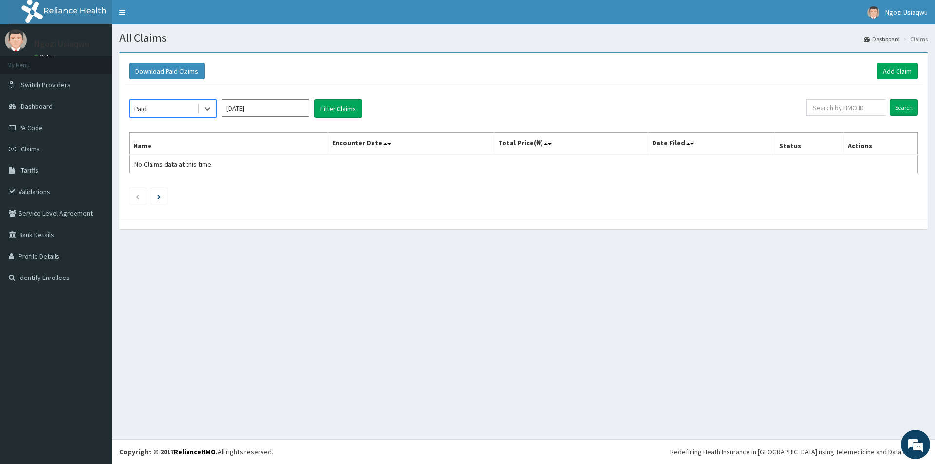
click at [238, 111] on input "[DATE]" at bounding box center [266, 108] width 88 height 18
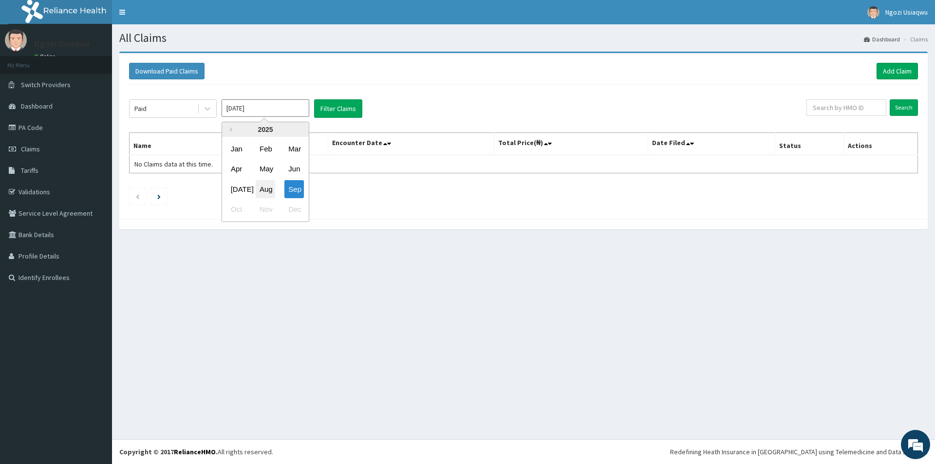
click at [270, 187] on div "Aug" at bounding box center [265, 189] width 19 height 18
type input "[DATE]"
click at [332, 107] on button "Filter Claims" at bounding box center [338, 108] width 48 height 19
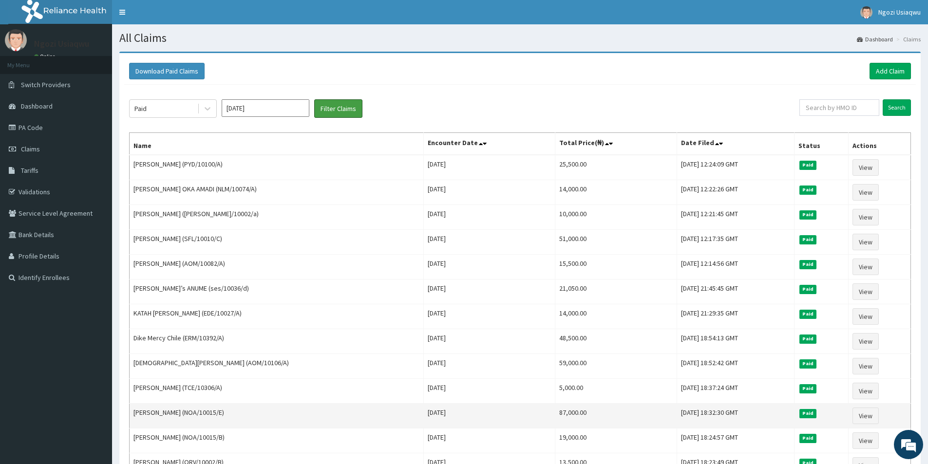
scroll to position [137, 0]
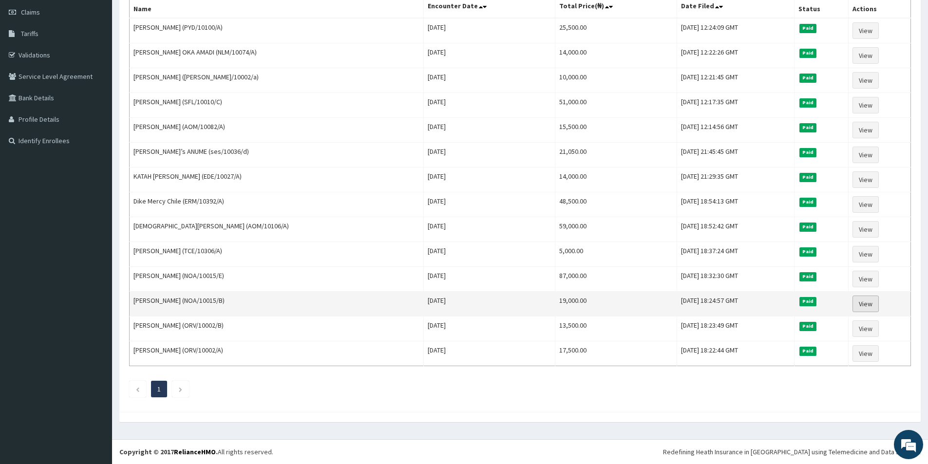
click at [864, 305] on link "View" at bounding box center [866, 304] width 26 height 17
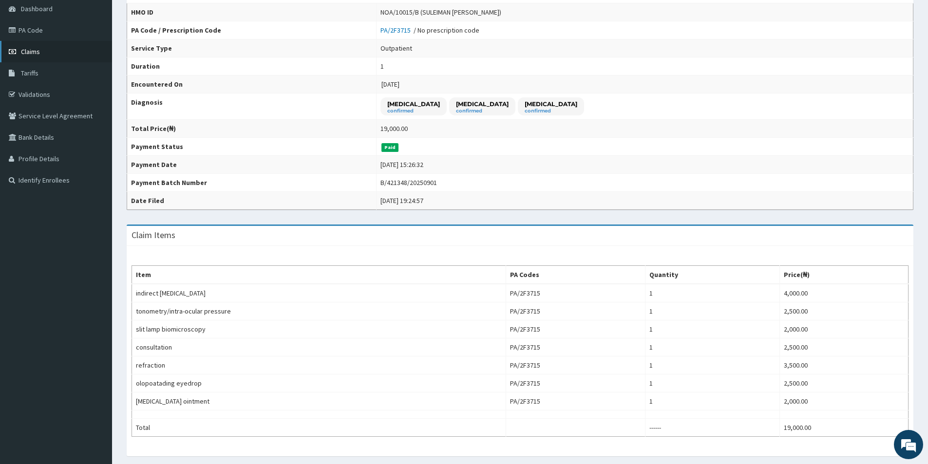
click at [26, 53] on span "Claims" at bounding box center [30, 51] width 19 height 9
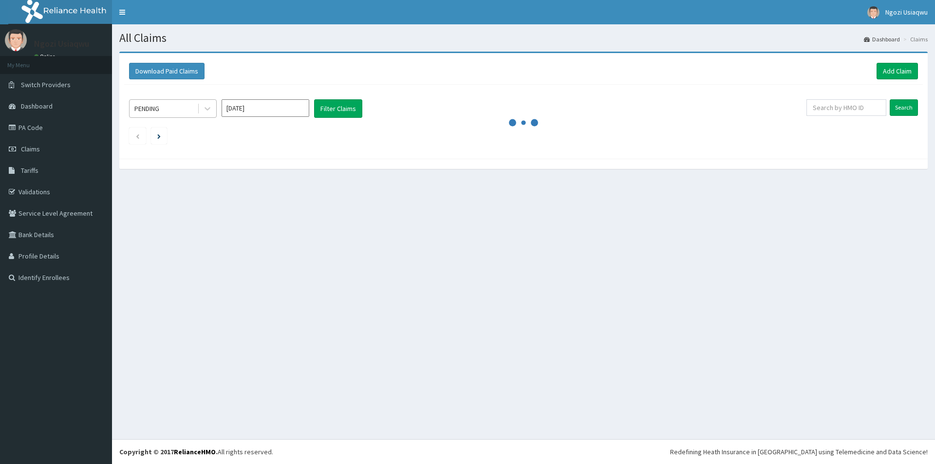
click at [154, 117] on div "PENDING" at bounding box center [173, 108] width 88 height 19
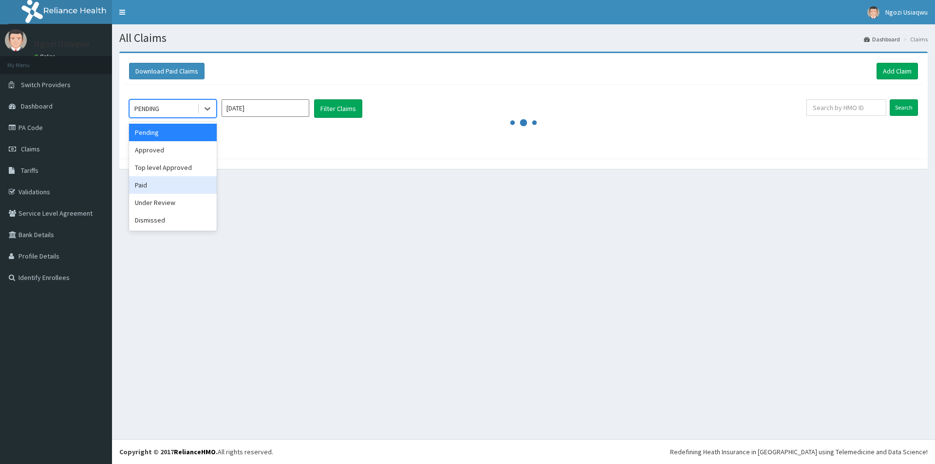
click at [139, 192] on div "Paid" at bounding box center [173, 185] width 88 height 18
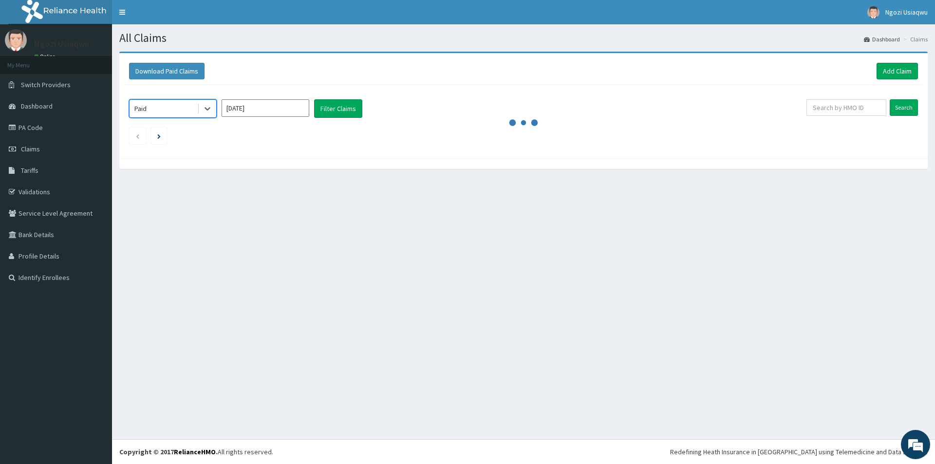
click at [283, 111] on input "[DATE]" at bounding box center [266, 108] width 88 height 18
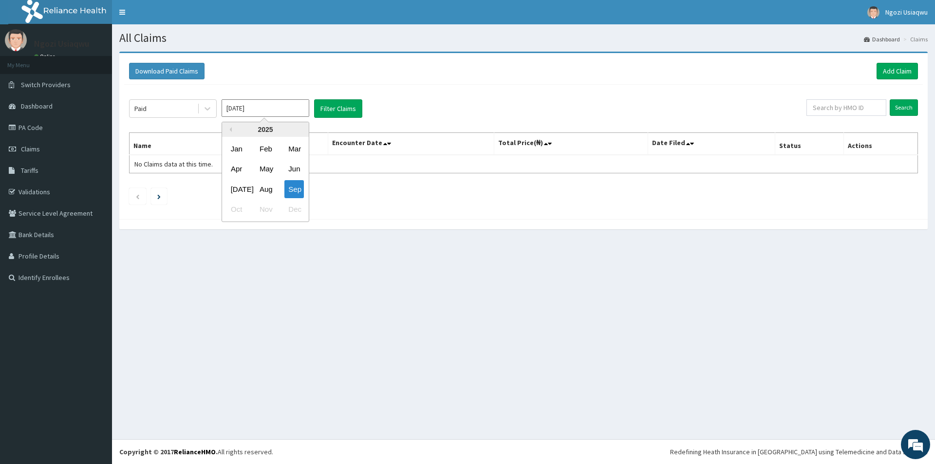
click at [264, 186] on div "Aug" at bounding box center [265, 189] width 19 height 18
type input "[DATE]"
click at [318, 109] on button "Filter Claims" at bounding box center [338, 108] width 48 height 19
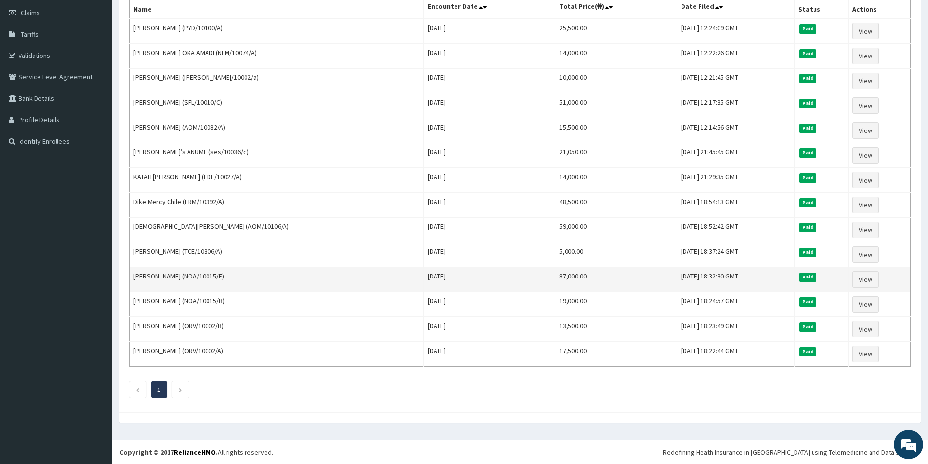
scroll to position [137, 0]
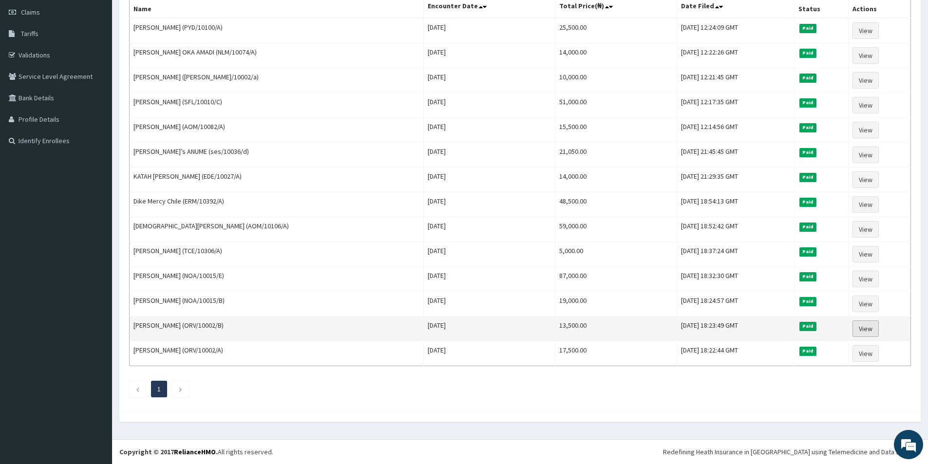
click at [864, 325] on link "View" at bounding box center [866, 329] width 26 height 17
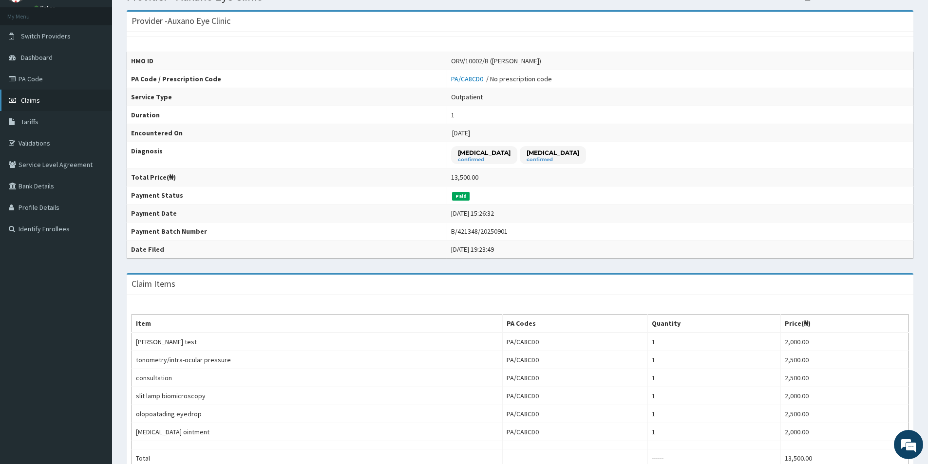
click at [46, 95] on link "Claims" at bounding box center [56, 100] width 112 height 21
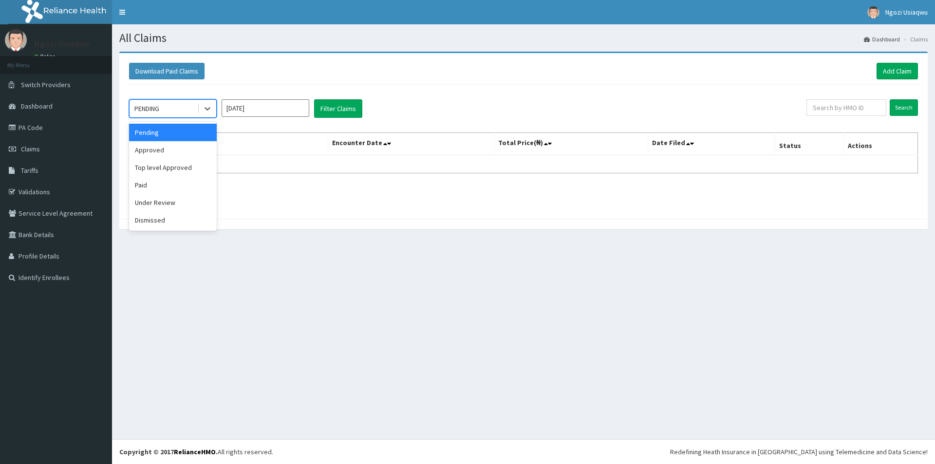
click at [179, 105] on div "PENDING" at bounding box center [164, 109] width 68 height 16
click at [182, 186] on div "Paid" at bounding box center [173, 185] width 88 height 18
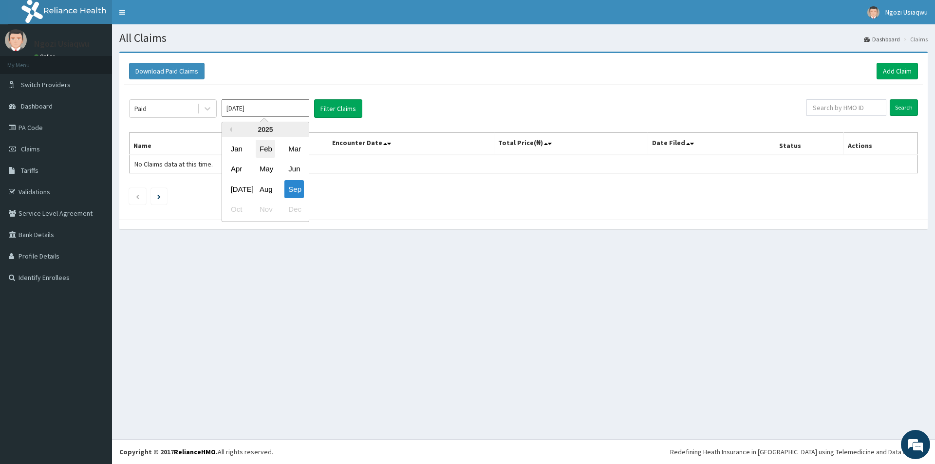
drag, startPoint x: 259, startPoint y: 112, endPoint x: 268, endPoint y: 143, distance: 32.4
click at [261, 115] on input "[DATE]" at bounding box center [266, 108] width 88 height 18
click at [271, 191] on div "Aug" at bounding box center [265, 189] width 19 height 18
type input "[DATE]"
click at [327, 112] on button "Filter Claims" at bounding box center [338, 108] width 48 height 19
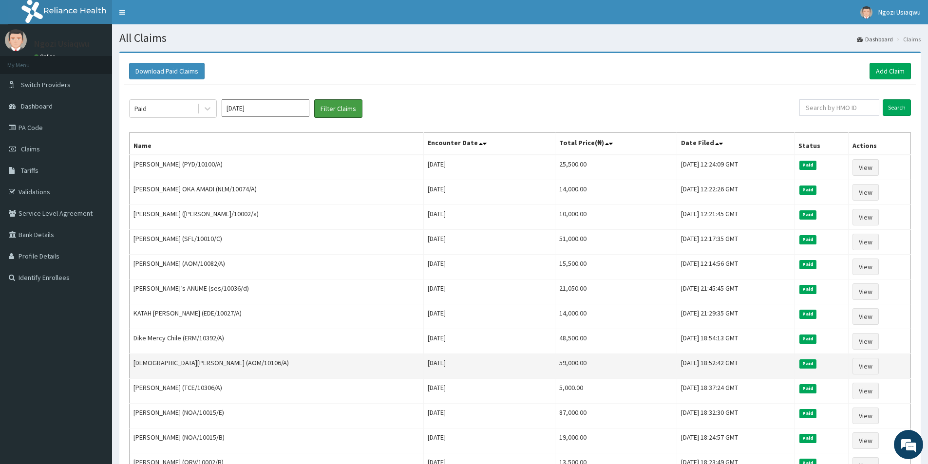
scroll to position [137, 0]
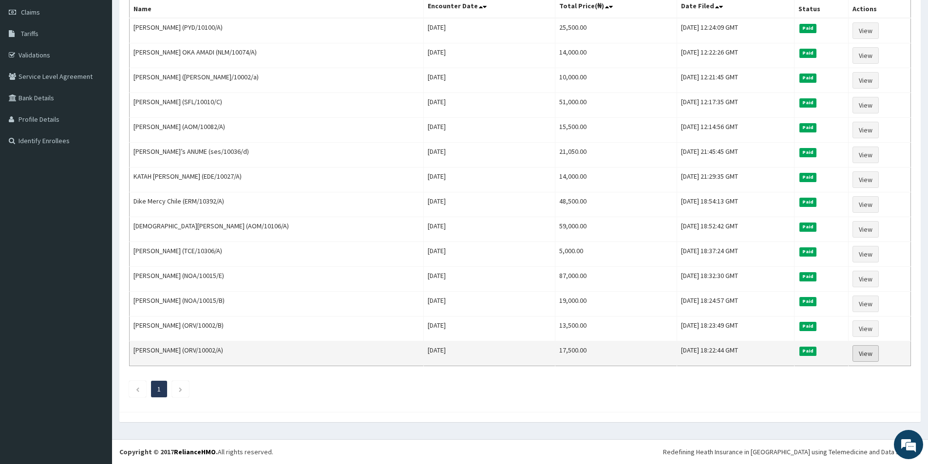
click at [876, 354] on link "View" at bounding box center [866, 353] width 26 height 17
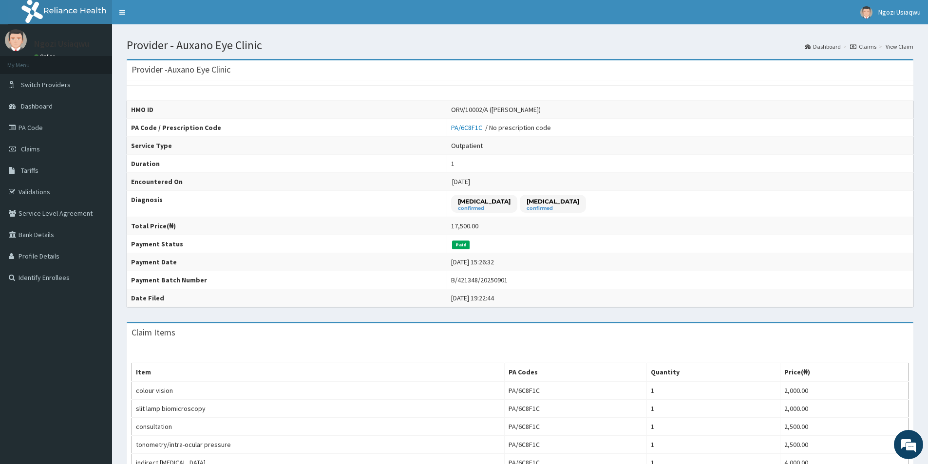
click at [573, 171] on td "1" at bounding box center [680, 164] width 466 height 18
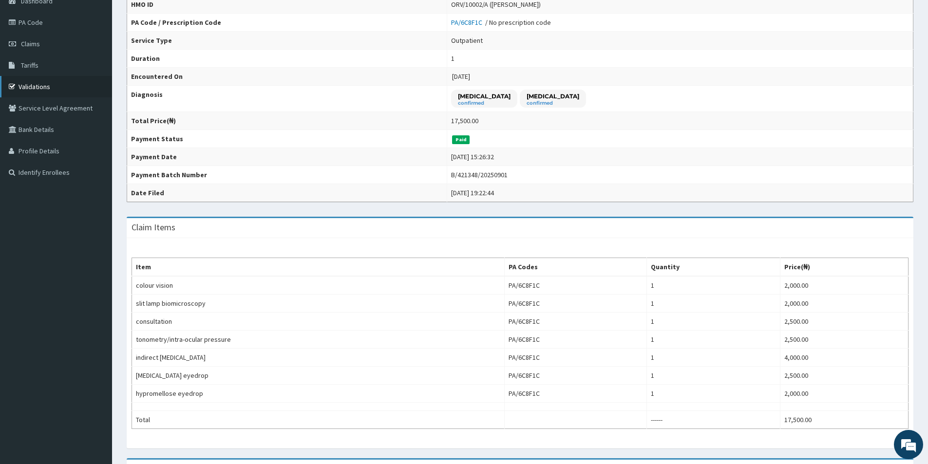
scroll to position [146, 0]
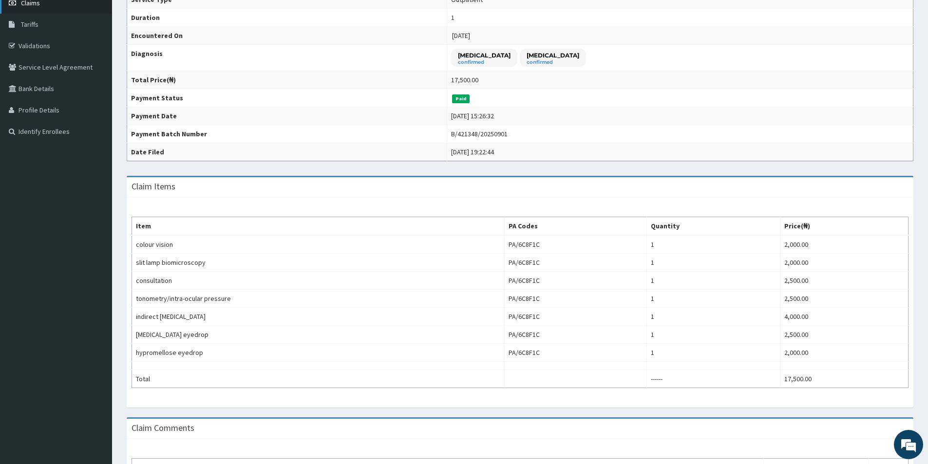
click at [41, 10] on link "Claims" at bounding box center [56, 2] width 112 height 21
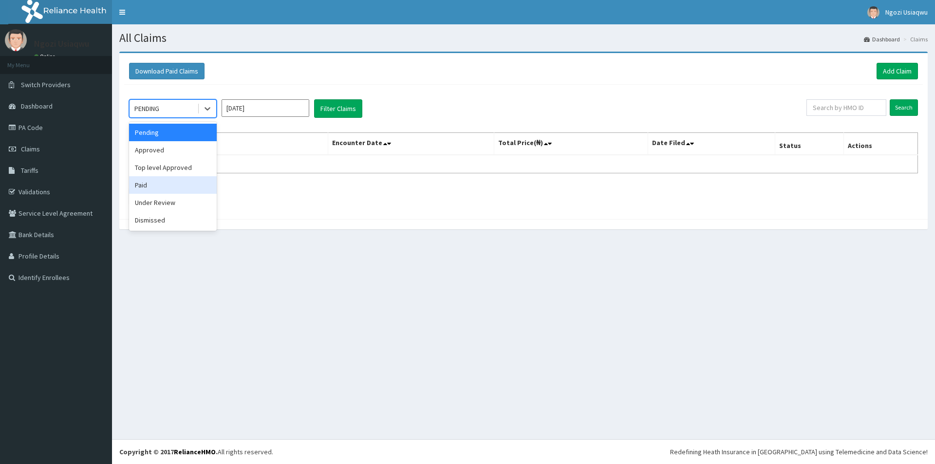
click at [152, 180] on div "Paid" at bounding box center [173, 185] width 88 height 18
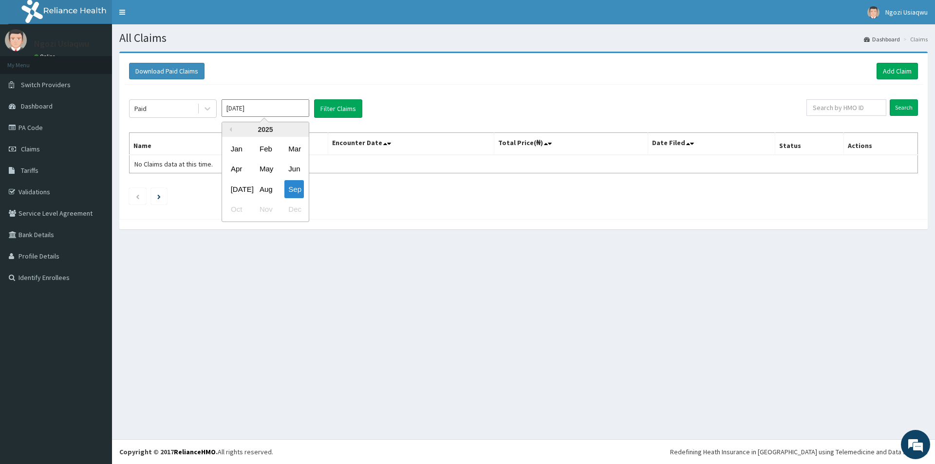
click at [253, 109] on input "[DATE]" at bounding box center [266, 108] width 88 height 18
drag, startPoint x: 264, startPoint y: 184, endPoint x: 270, endPoint y: 178, distance: 8.3
click at [268, 182] on div "Aug" at bounding box center [265, 189] width 19 height 18
type input "[DATE]"
click at [301, 98] on div "Paid [DATE] Filter Claims Search Name Encounter Date Total Price(₦) Date Filed …" at bounding box center [523, 150] width 799 height 130
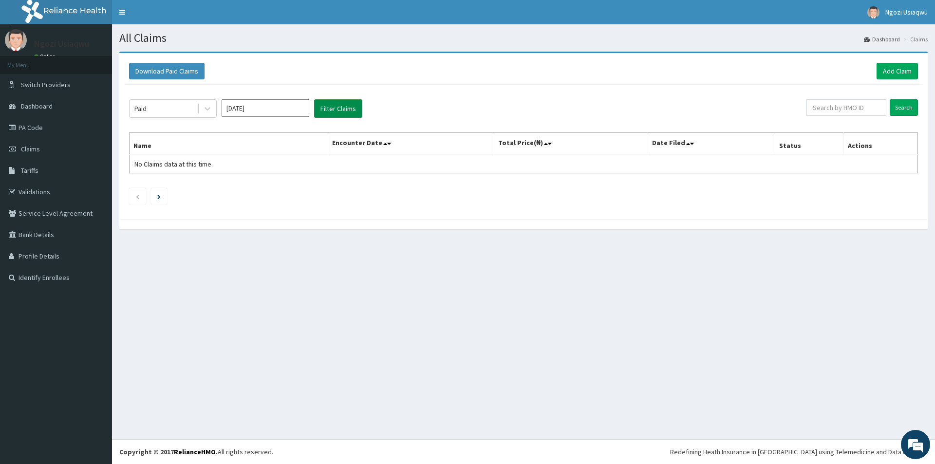
click at [322, 105] on button "Filter Claims" at bounding box center [338, 108] width 48 height 19
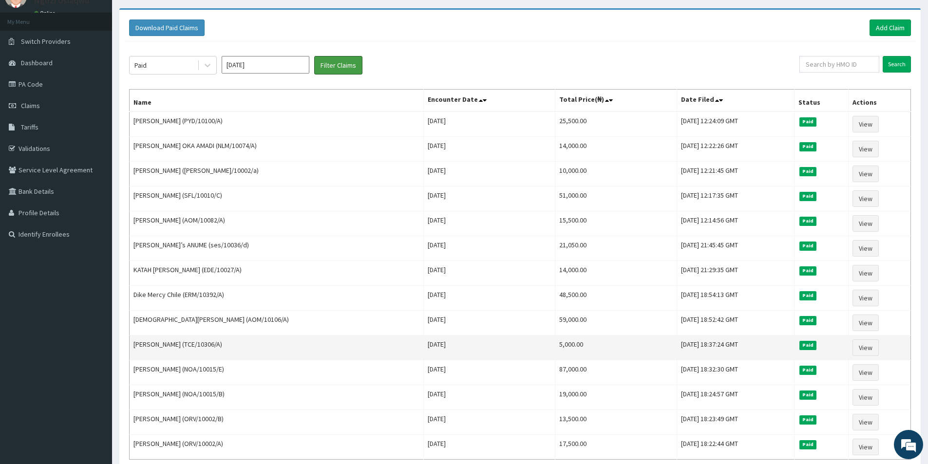
scroll to position [97, 0]
